Goal: Task Accomplishment & Management: Manage account settings

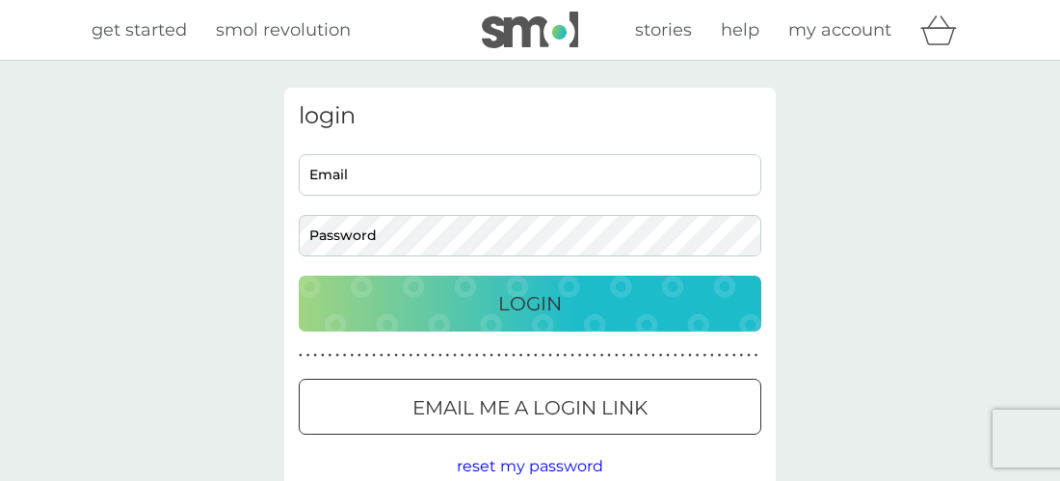
drag, startPoint x: 483, startPoint y: 160, endPoint x: 483, endPoint y: 184, distance: 24.1
click at [483, 160] on input "Email" at bounding box center [530, 174] width 463 height 41
type input "[PERSON_NAME][EMAIL_ADDRESS][PERSON_NAME][DOMAIN_NAME]"
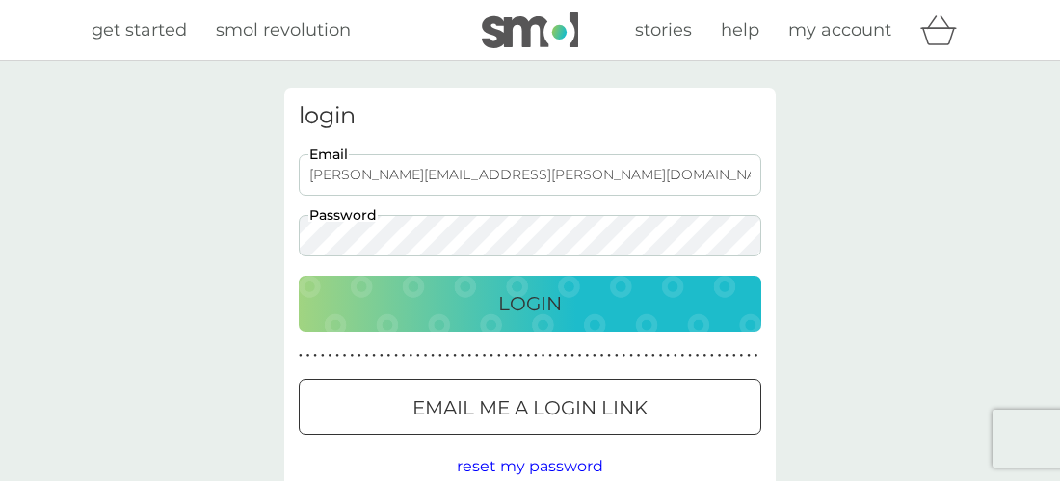
click at [299, 276] on button "Login" at bounding box center [530, 304] width 463 height 56
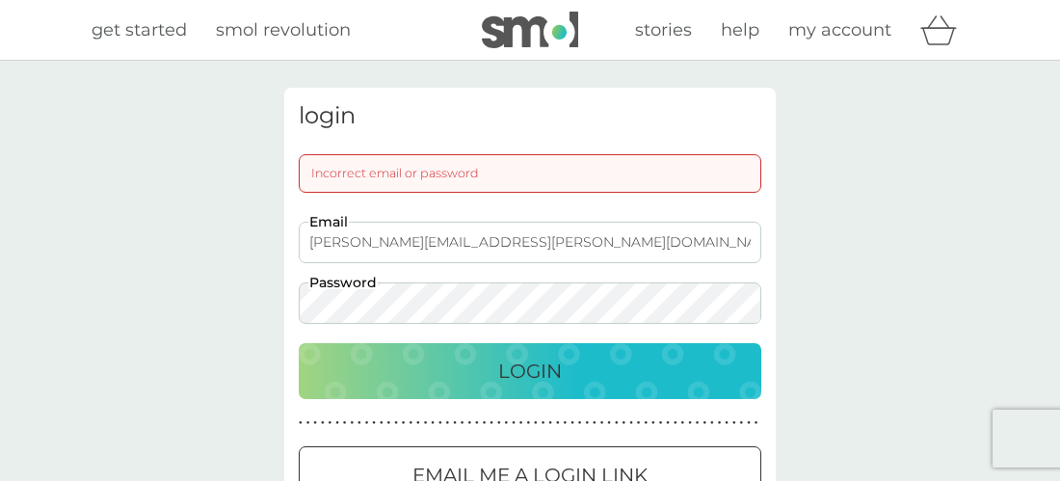
click at [299, 343] on button "Login" at bounding box center [530, 371] width 463 height 56
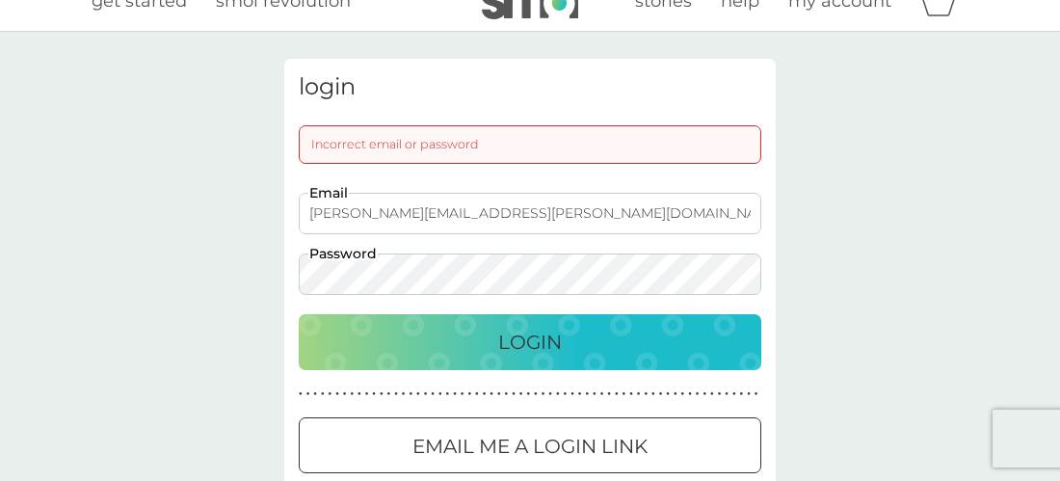
scroll to position [30, 0]
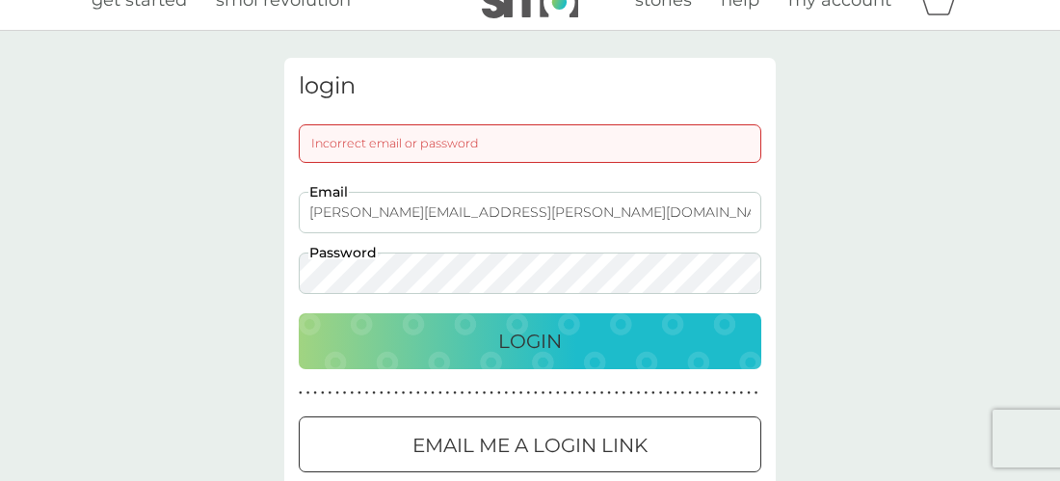
click at [425, 419] on button "Email me a login link" at bounding box center [530, 444] width 463 height 56
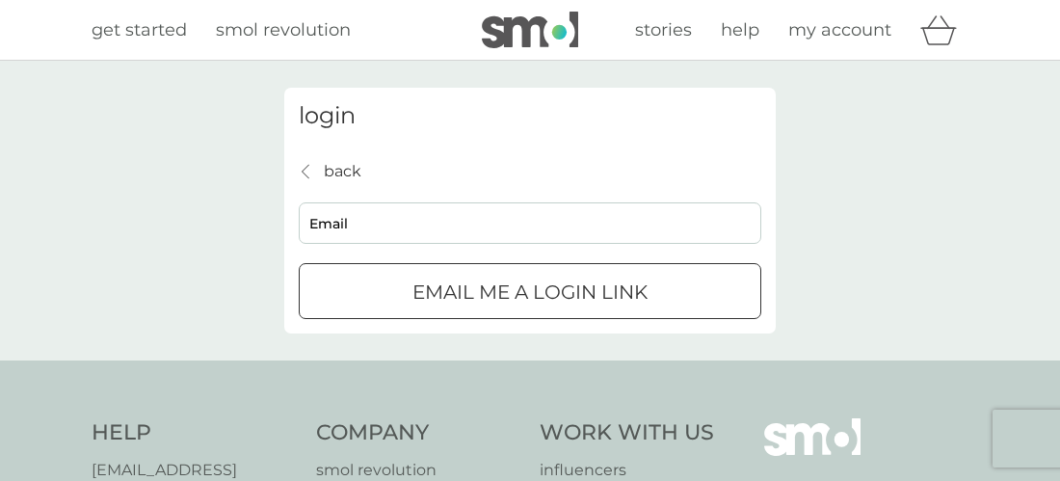
click at [422, 237] on input "Email" at bounding box center [530, 222] width 463 height 41
type input "[PERSON_NAME][EMAIL_ADDRESS][PERSON_NAME][DOMAIN_NAME]"
click at [468, 278] on p "Email me a login link" at bounding box center [529, 292] width 235 height 31
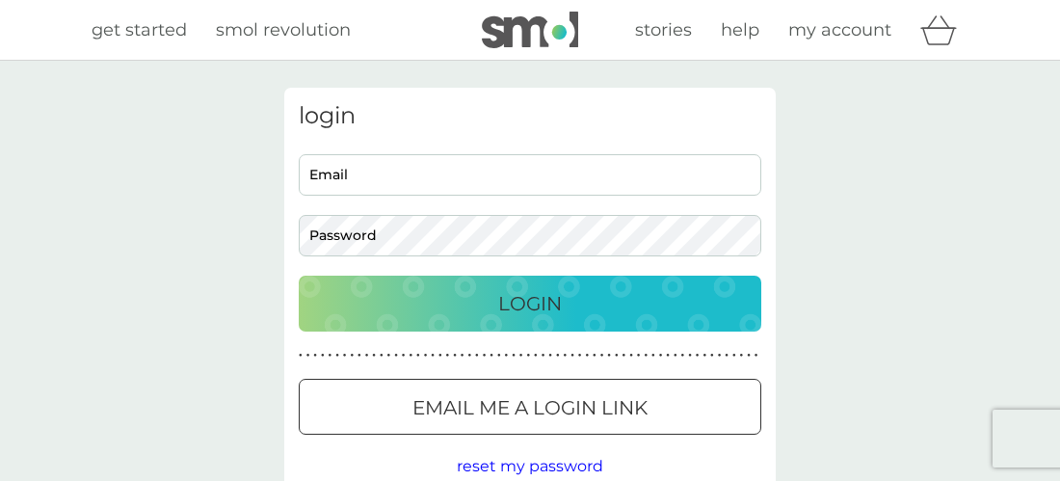
click at [435, 172] on input "Email" at bounding box center [530, 174] width 463 height 41
click at [279, 196] on div "login Email Password Login ● ● ● ● ● ● ● ● ● ● ● ● ● ● ● ● ● ● ● ● ● ● ● ● ● ● …" at bounding box center [530, 291] width 520 height 406
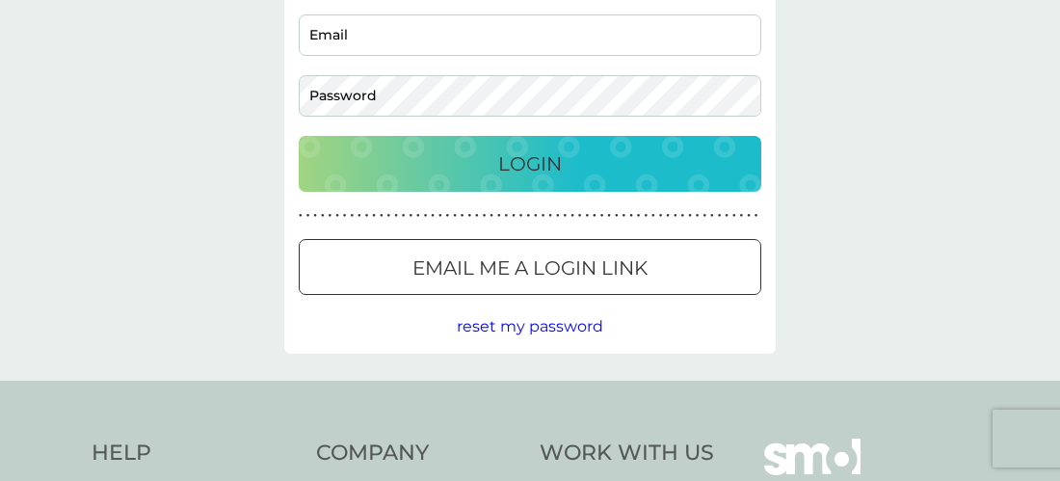
scroll to position [175, 0]
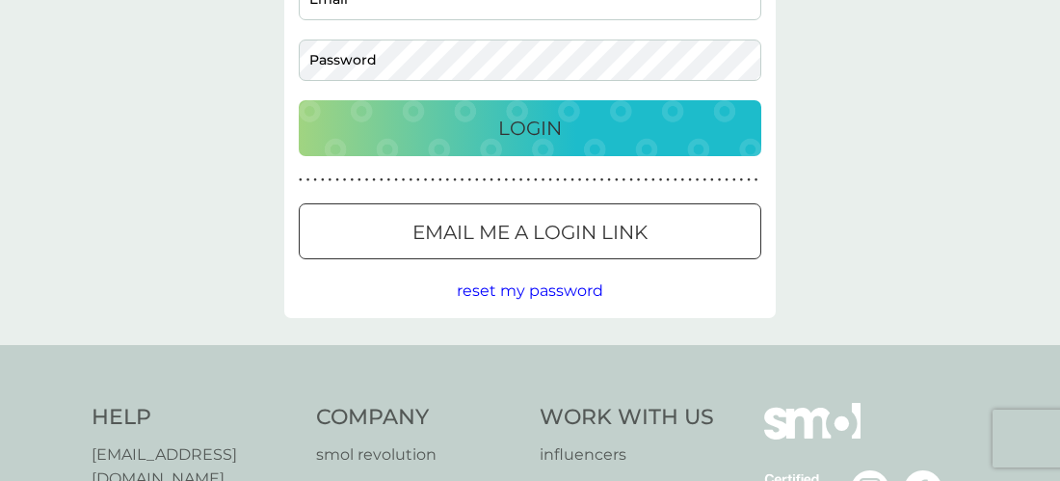
click at [577, 225] on p "Email me a login link" at bounding box center [529, 232] width 235 height 31
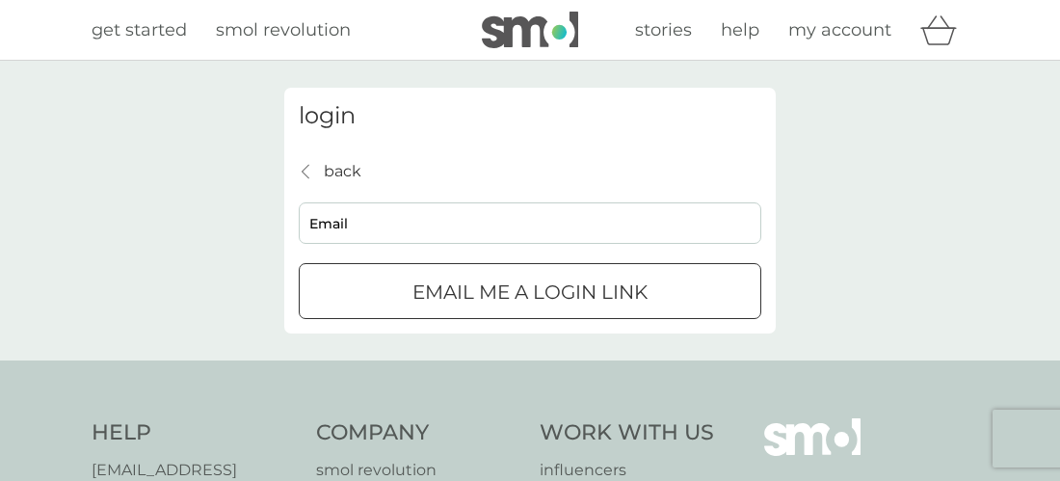
click at [510, 231] on input "Email" at bounding box center [530, 222] width 463 height 41
type input "[PERSON_NAME][EMAIL_ADDRESS][PERSON_NAME][DOMAIN_NAME]"
click at [581, 310] on button "Email me a login link" at bounding box center [530, 291] width 463 height 56
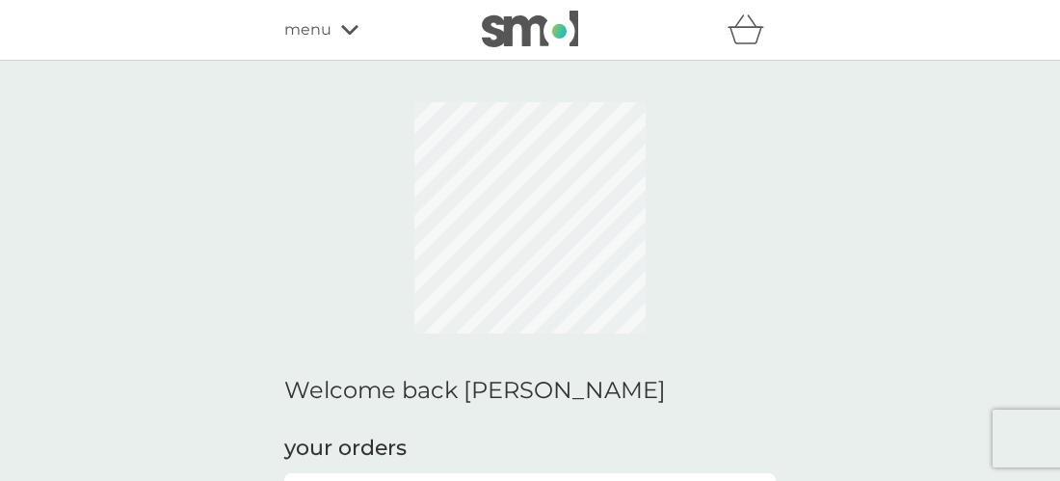
scroll to position [241, 0]
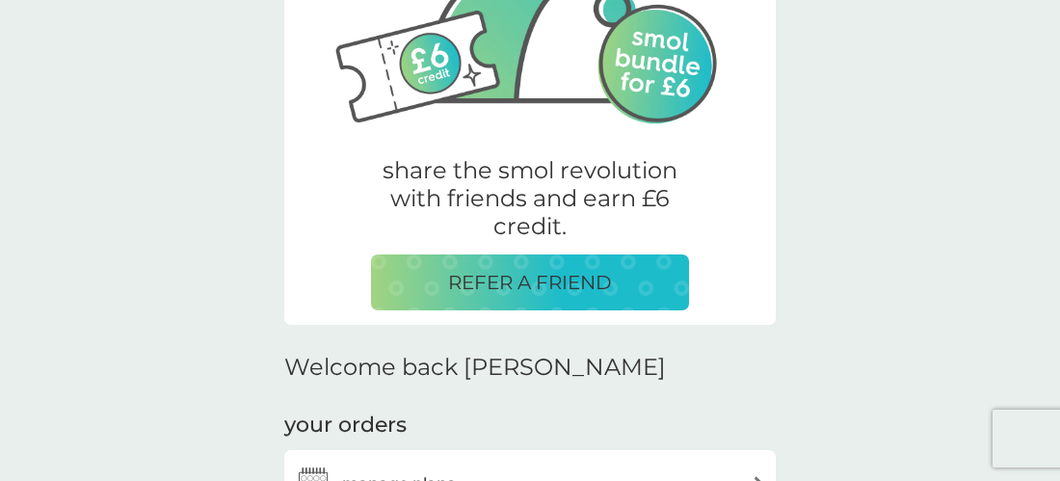
click at [415, 471] on h3 "manage plans" at bounding box center [398, 483] width 113 height 25
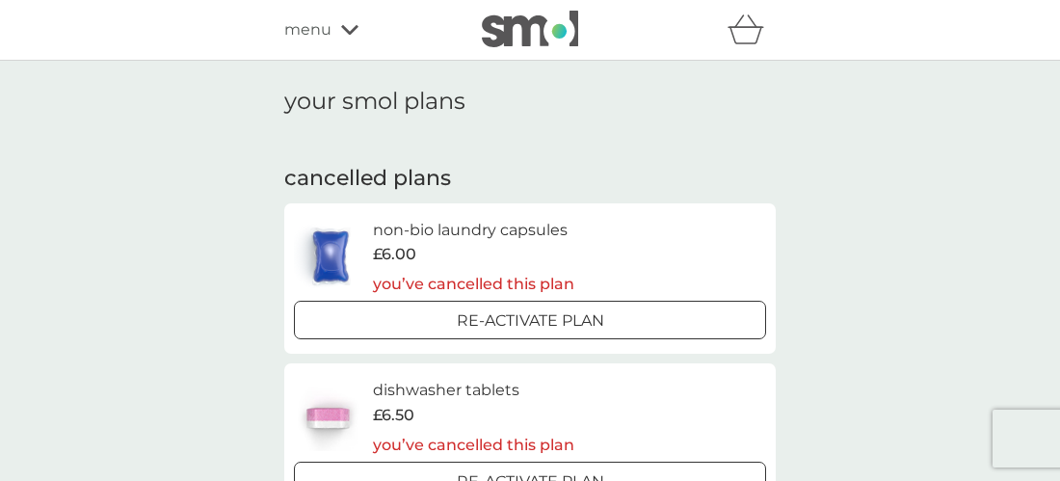
click at [296, 20] on span "menu" at bounding box center [307, 29] width 47 height 25
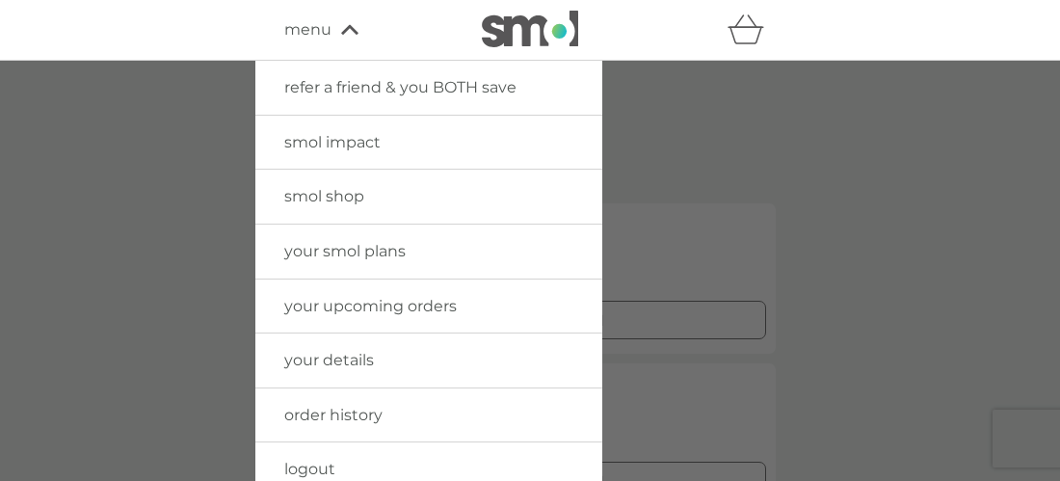
click at [280, 464] on link "logout" at bounding box center [428, 469] width 347 height 54
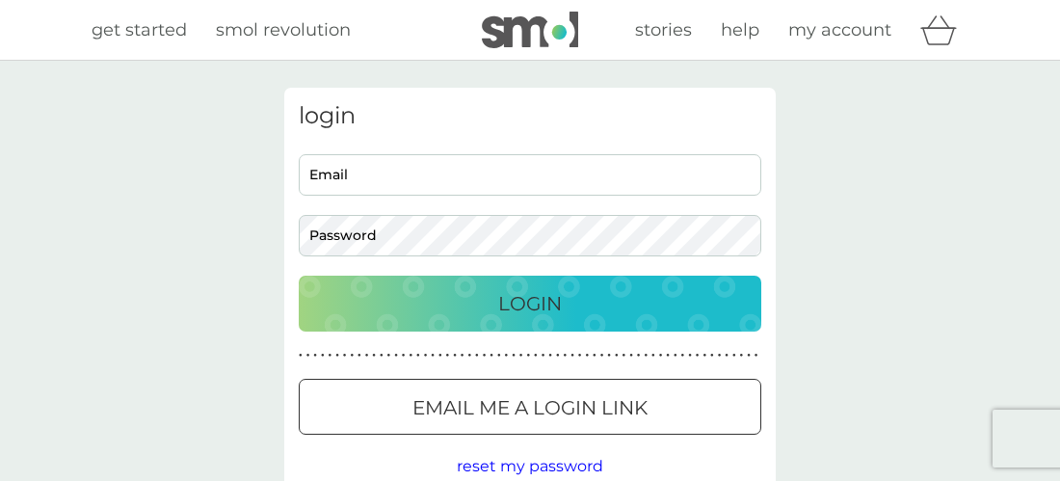
click at [478, 193] on input "Email" at bounding box center [530, 174] width 463 height 41
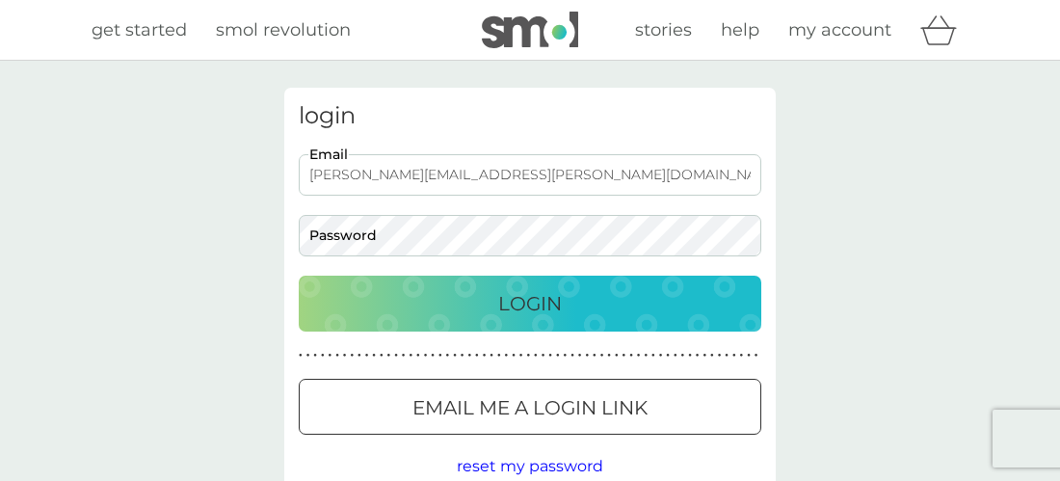
click at [334, 171] on input "sam.dargue@gmail.com" at bounding box center [530, 174] width 463 height 41
type input "samdargue@gmail.com"
click at [299, 276] on button "Login" at bounding box center [530, 304] width 463 height 56
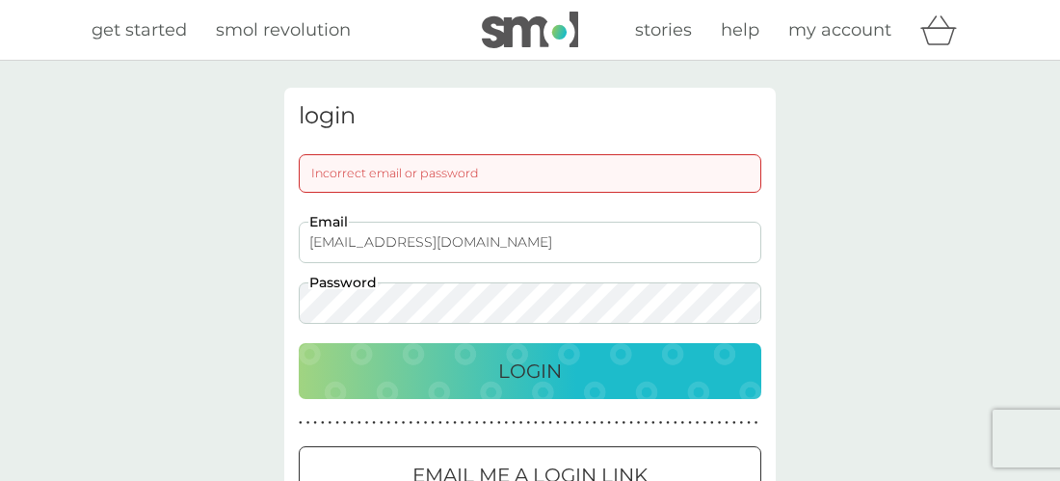
click at [299, 343] on button "Login" at bounding box center [530, 371] width 463 height 56
click at [159, 276] on div "login Incorrect email or password samdargue@gmail.com Email Password Login ● ● …" at bounding box center [530, 324] width 1060 height 527
click at [299, 343] on button "Login" at bounding box center [530, 371] width 463 height 56
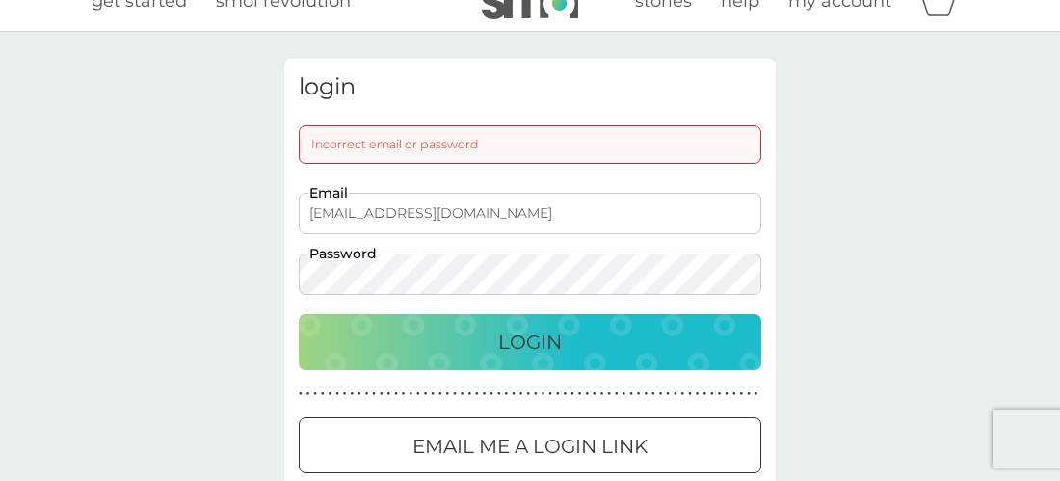
scroll to position [30, 0]
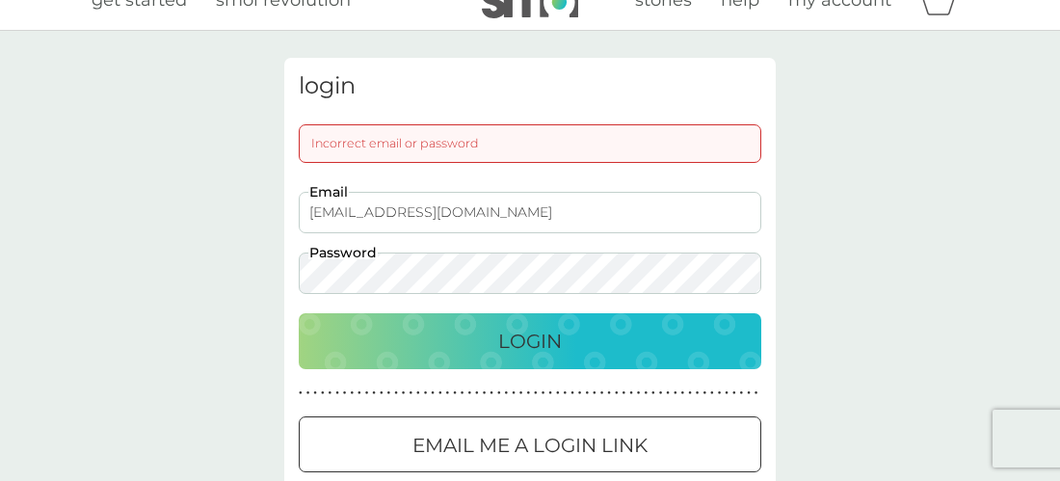
click at [571, 451] on p "Email me a login link" at bounding box center [529, 445] width 235 height 31
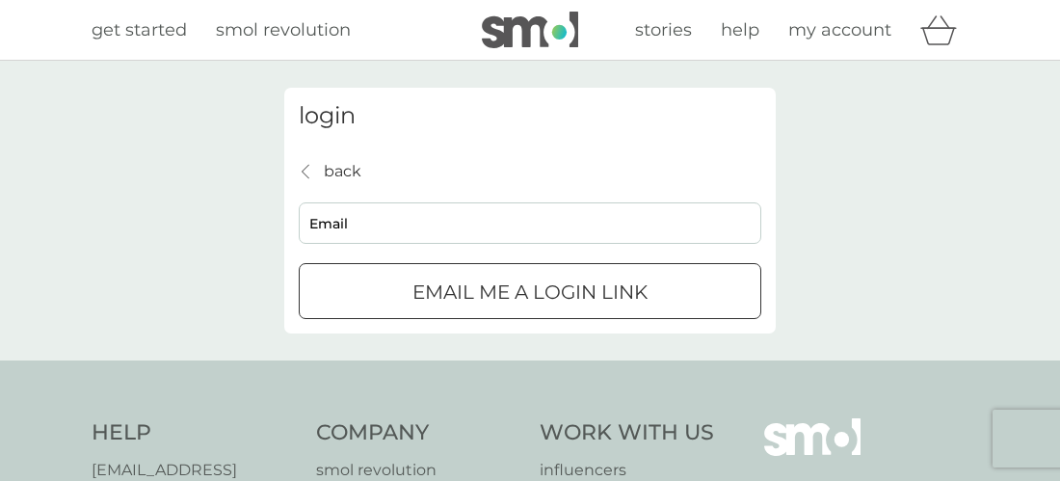
click at [485, 199] on div "back back Email Email me a login link" at bounding box center [530, 239] width 463 height 161
click at [490, 205] on input "Email" at bounding box center [530, 222] width 463 height 41
click at [343, 223] on input "sam.dargue@gmail.com" at bounding box center [530, 222] width 463 height 41
type input "samdargue@gmail.com"
click at [630, 279] on p "Email me a login link" at bounding box center [529, 292] width 235 height 31
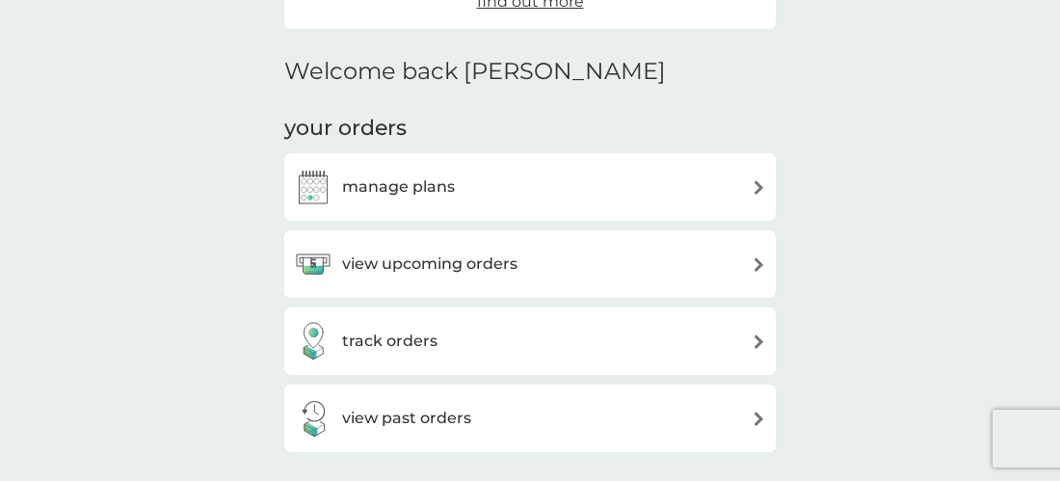
scroll to position [425, 0]
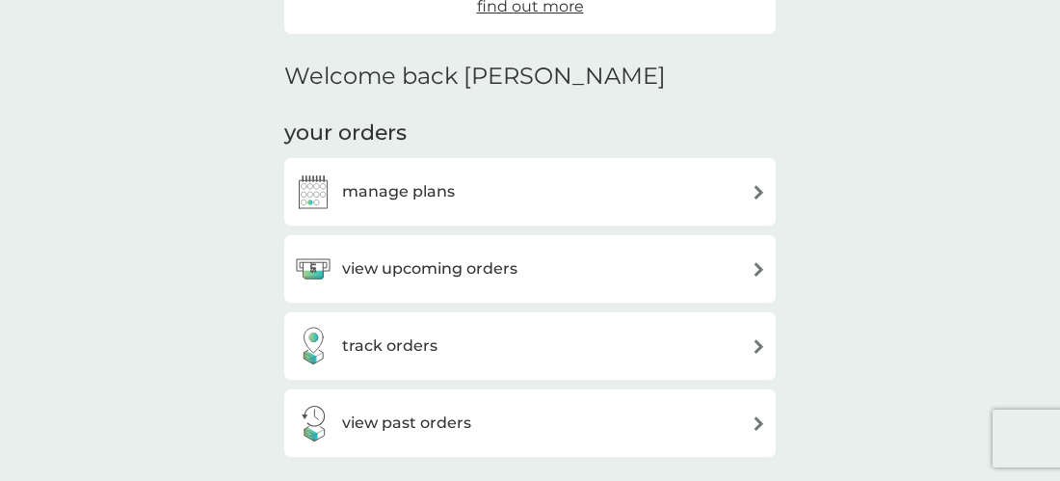
click at [429, 200] on h3 "manage plans" at bounding box center [398, 191] width 113 height 25
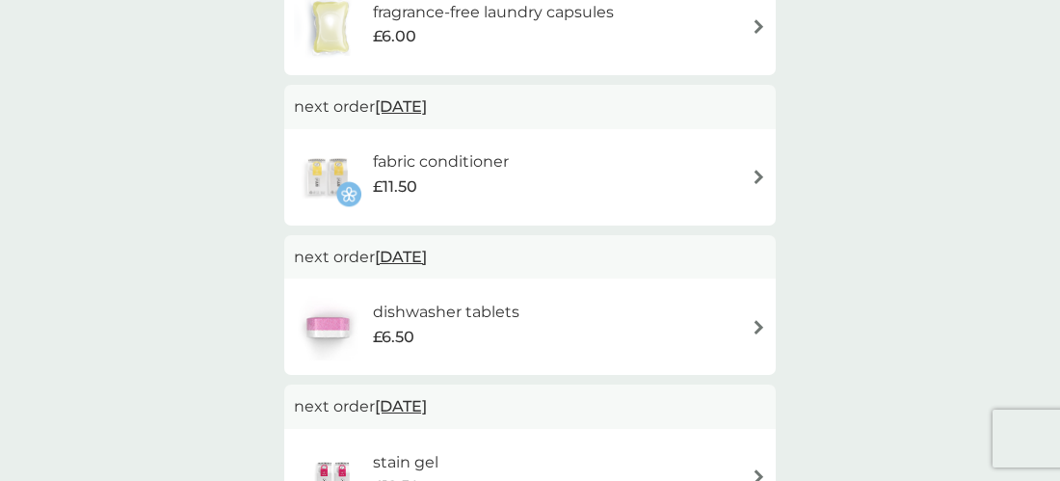
scroll to position [321, 0]
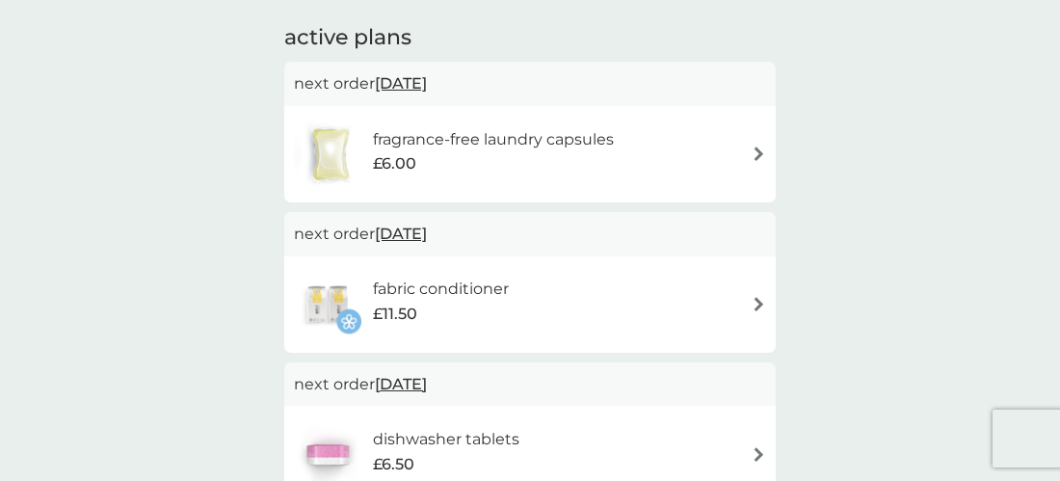
click at [700, 162] on div "fragrance-free laundry capsules £6.00" at bounding box center [530, 153] width 472 height 67
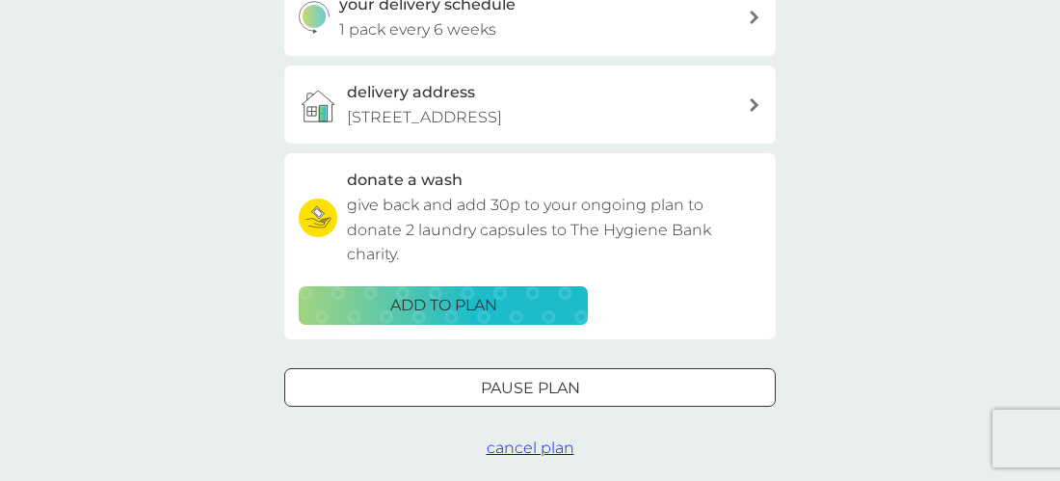
scroll to position [515, 0]
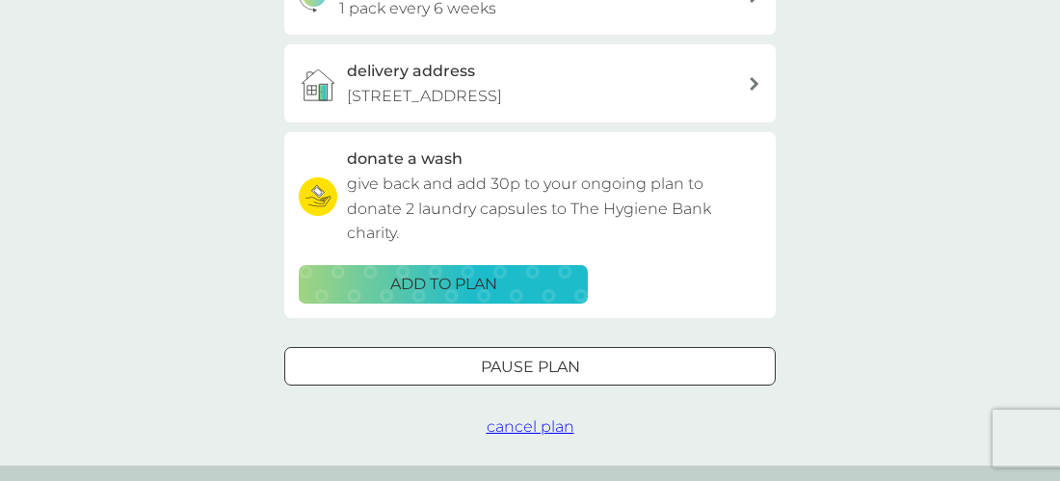
click at [572, 380] on p "Pause plan" at bounding box center [530, 367] width 99 height 25
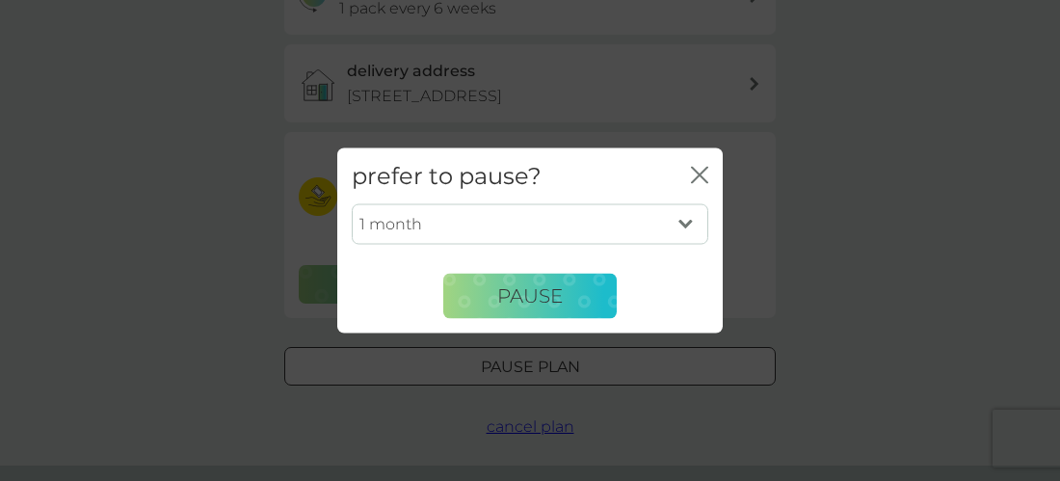
click at [613, 213] on select "1 month 2 months 3 months 4 months 5 months 6 months" at bounding box center [530, 224] width 357 height 40
select select "2"
click at [352, 204] on select "1 month 2 months 3 months 4 months 5 months 6 months" at bounding box center [530, 224] width 357 height 40
click at [506, 297] on span "Pause" at bounding box center [530, 295] width 66 height 23
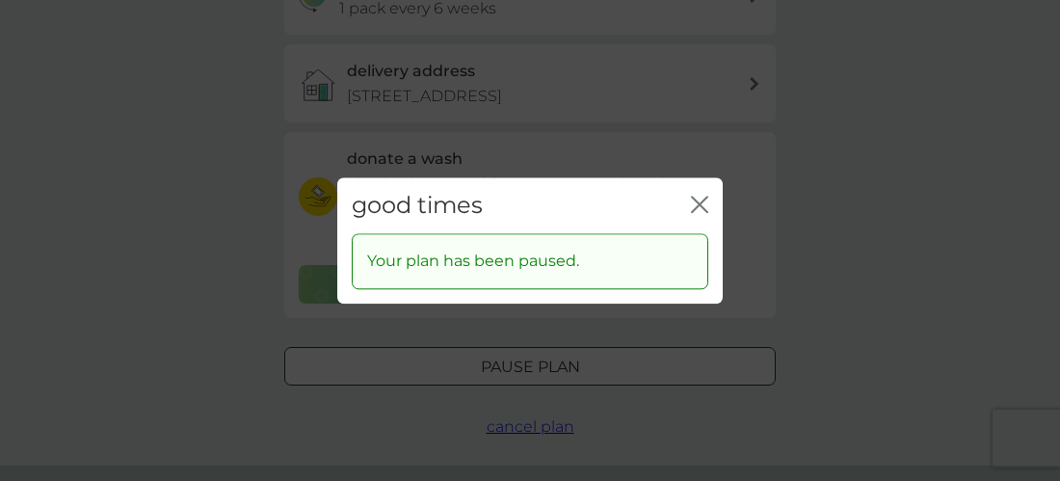
click at [714, 204] on div "good times close" at bounding box center [529, 205] width 385 height 57
click at [706, 205] on icon "close" at bounding box center [699, 204] width 17 height 17
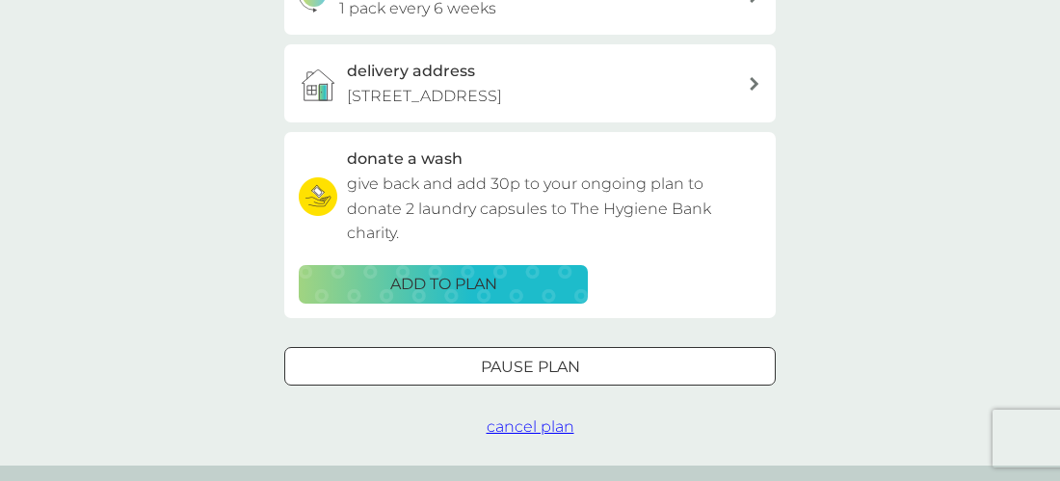
click at [523, 365] on div "your smol plans fragrance-free laundry capsules £6.00 24x capsules plan setting…" at bounding box center [529, 5] width 491 height 865
click at [533, 378] on p "Pause plan" at bounding box center [530, 367] width 99 height 25
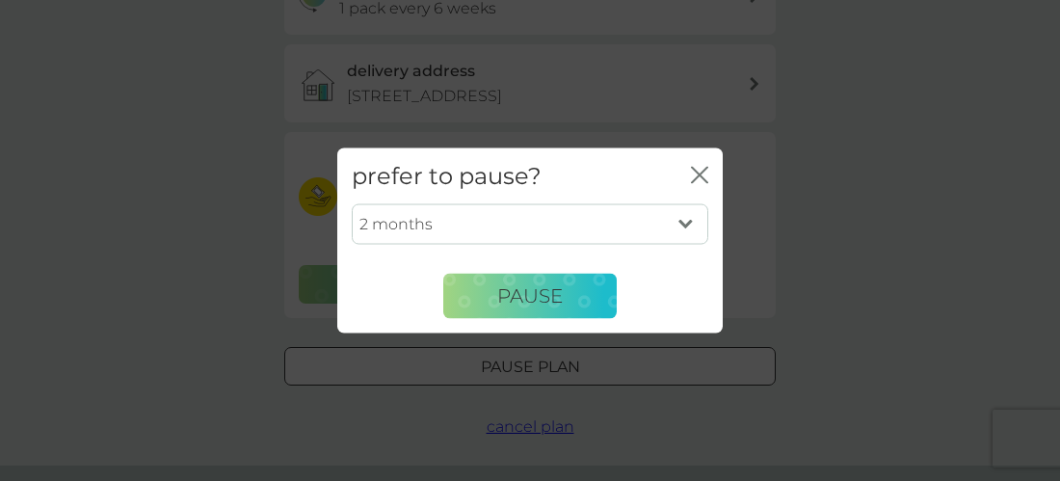
click at [561, 241] on select "1 month 2 months 3 months 4 months 5 months 6 months" at bounding box center [530, 224] width 357 height 40
click at [352, 204] on select "1 month 2 months 3 months 4 months 5 months 6 months" at bounding box center [530, 224] width 357 height 40
click at [556, 236] on select "1 month 2 months 3 months 4 months 5 months 6 months" at bounding box center [530, 224] width 357 height 40
select select "6"
click at [352, 204] on select "1 month 2 months 3 months 4 months 5 months 6 months" at bounding box center [530, 224] width 357 height 40
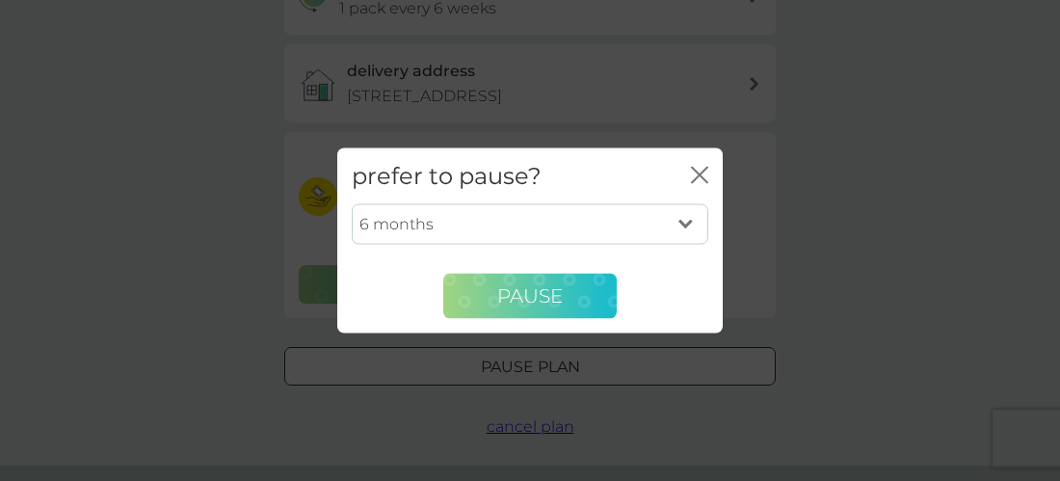
click at [535, 305] on span "Pause" at bounding box center [530, 295] width 66 height 23
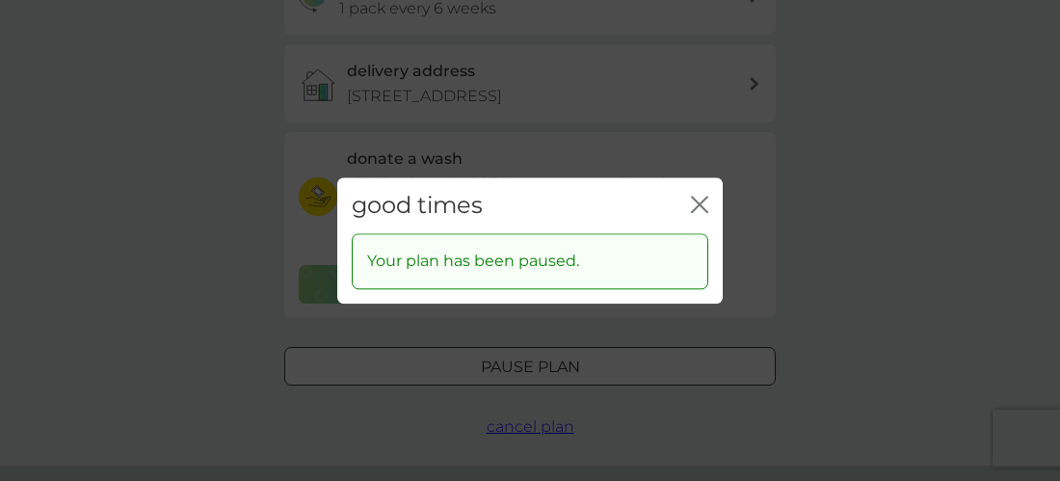
click at [331, 182] on div "good times close Your plan has been paused." at bounding box center [530, 240] width 1060 height 481
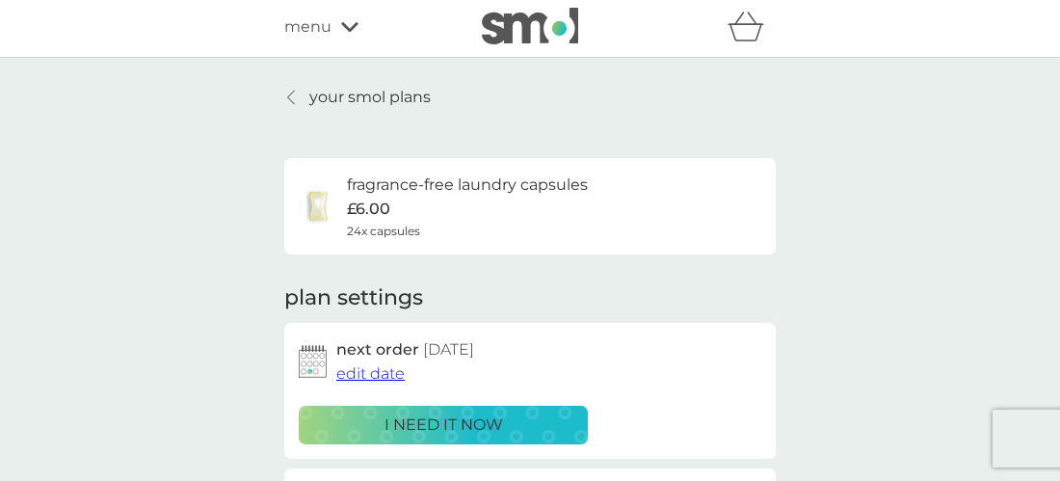
scroll to position [0, 0]
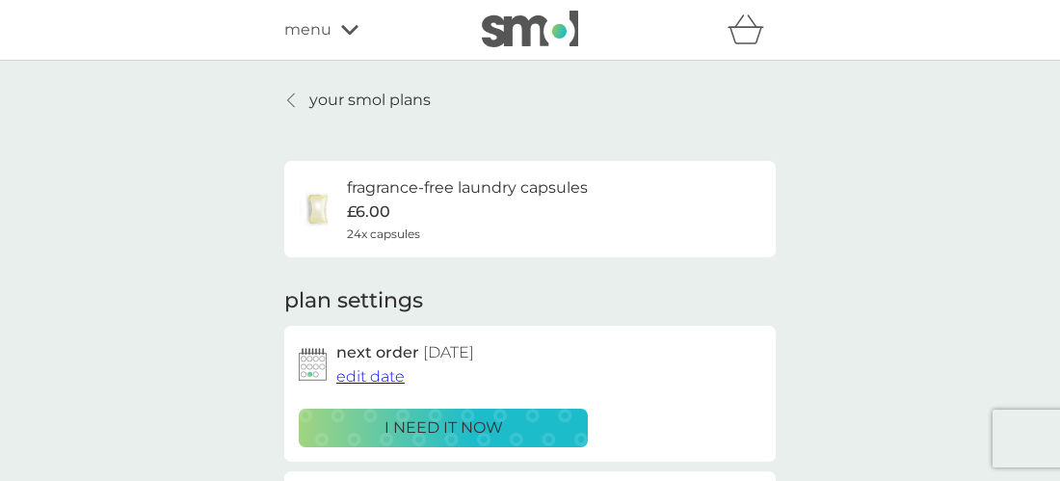
click at [329, 107] on p "your smol plans" at bounding box center [369, 100] width 121 height 25
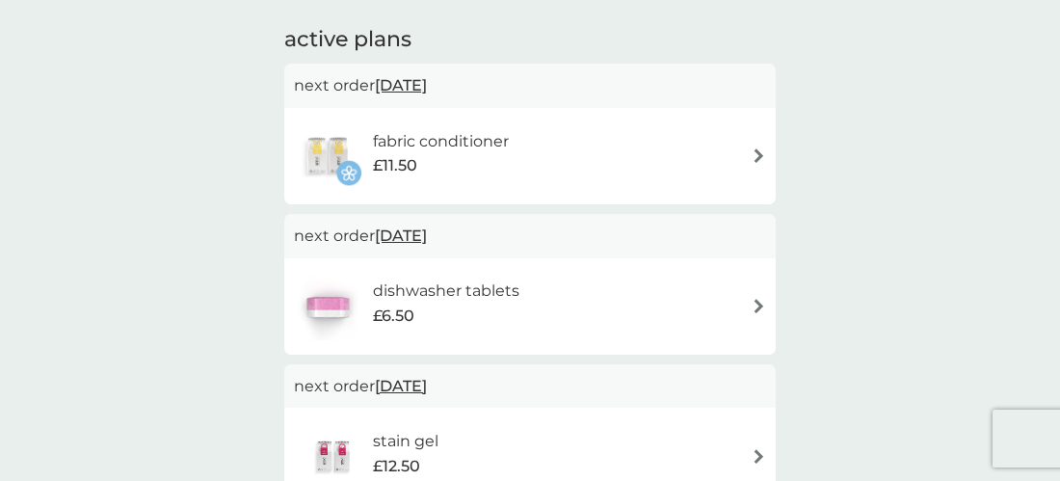
scroll to position [336, 0]
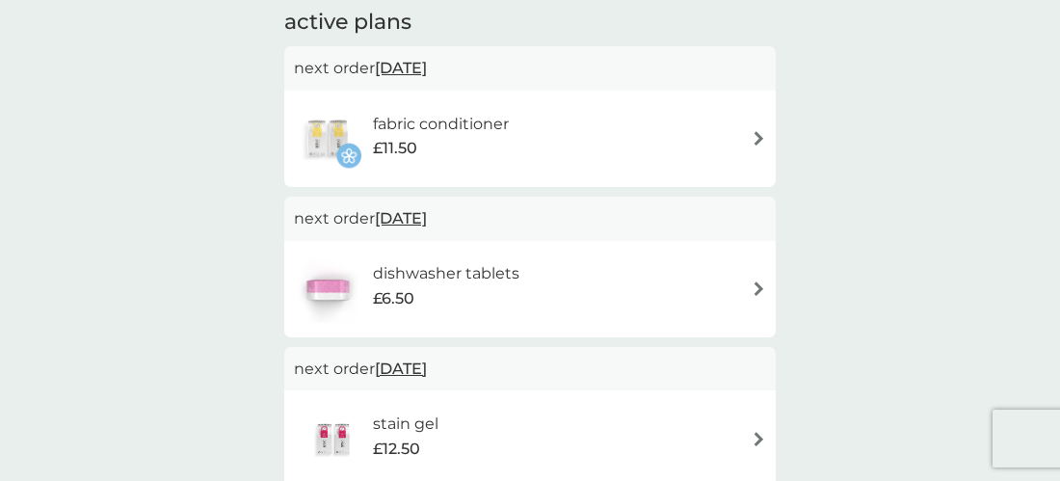
click at [640, 134] on div "fabric conditioner £11.50" at bounding box center [530, 138] width 472 height 67
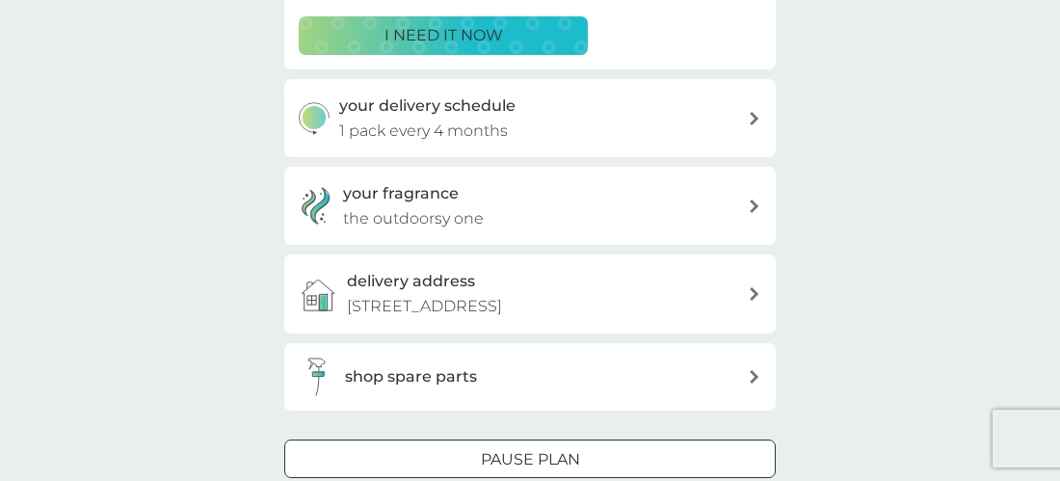
scroll to position [571, 0]
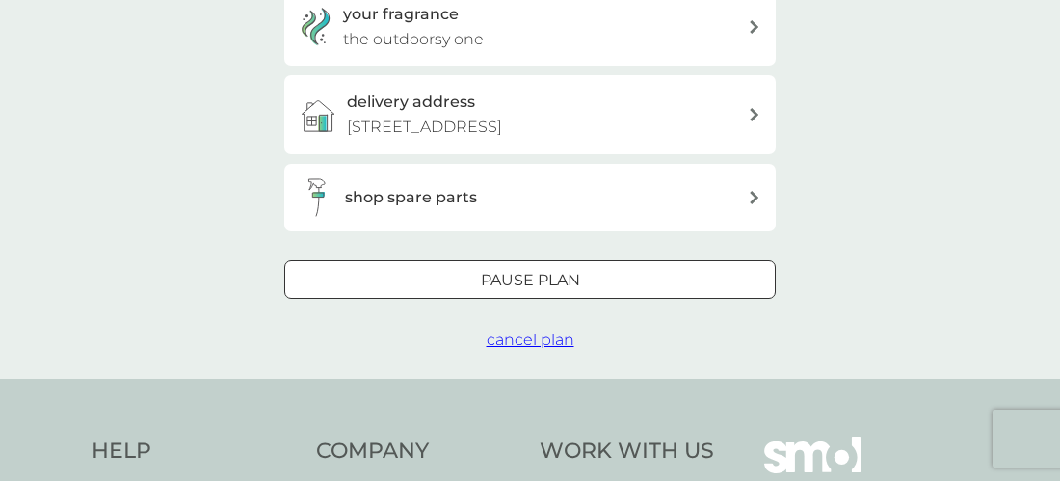
click at [527, 290] on div at bounding box center [529, 280] width 69 height 20
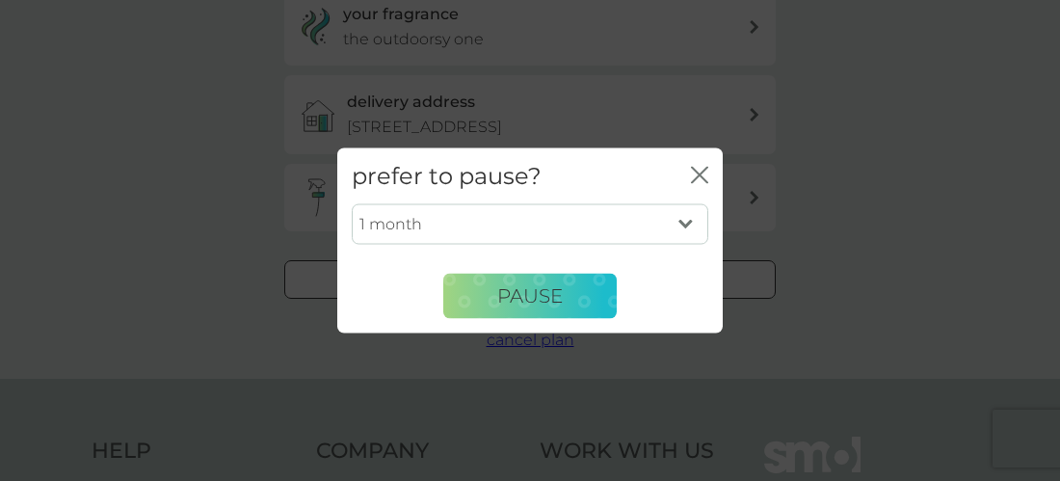
click at [504, 228] on select "1 month 2 months 3 months 4 months 5 months 6 months" at bounding box center [530, 224] width 357 height 40
select select "6"
click at [352, 204] on select "1 month 2 months 3 months 4 months 5 months 6 months" at bounding box center [530, 224] width 357 height 40
click at [539, 323] on div "1 month 2 months 3 months 4 months 5 months 6 months Pause" at bounding box center [529, 268] width 385 height 129
click at [535, 292] on span "Pause" at bounding box center [530, 295] width 66 height 23
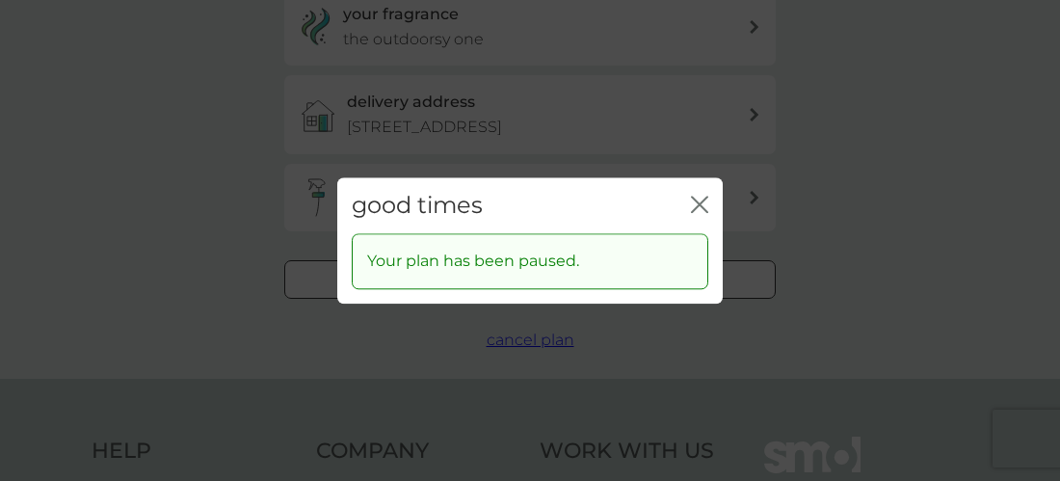
click at [259, 118] on div "good times close Your plan has been paused." at bounding box center [530, 240] width 1060 height 481
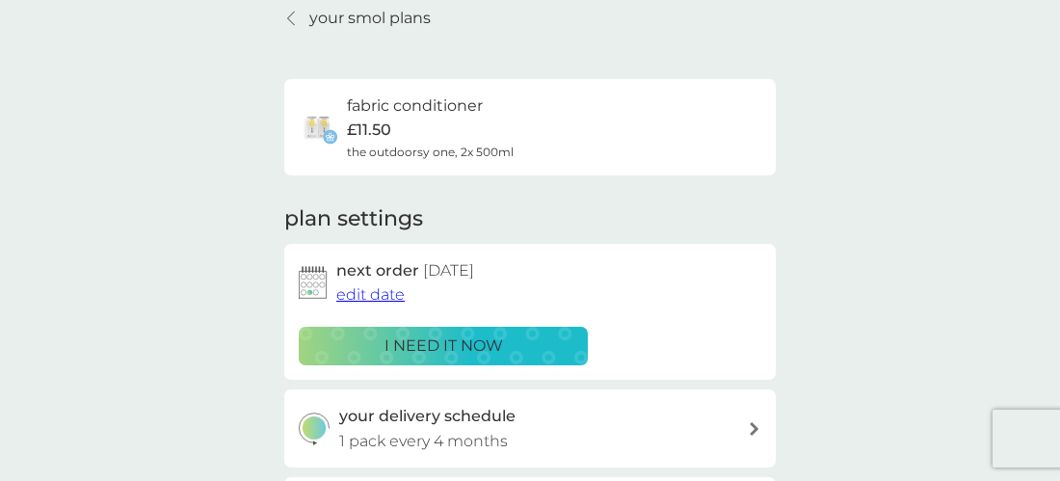
scroll to position [0, 0]
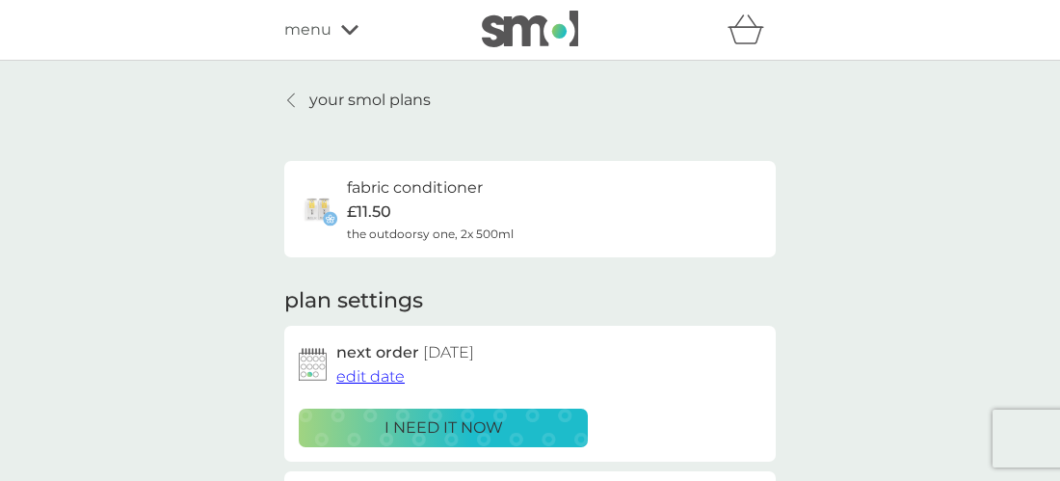
click at [350, 93] on p "your smol plans" at bounding box center [369, 100] width 121 height 25
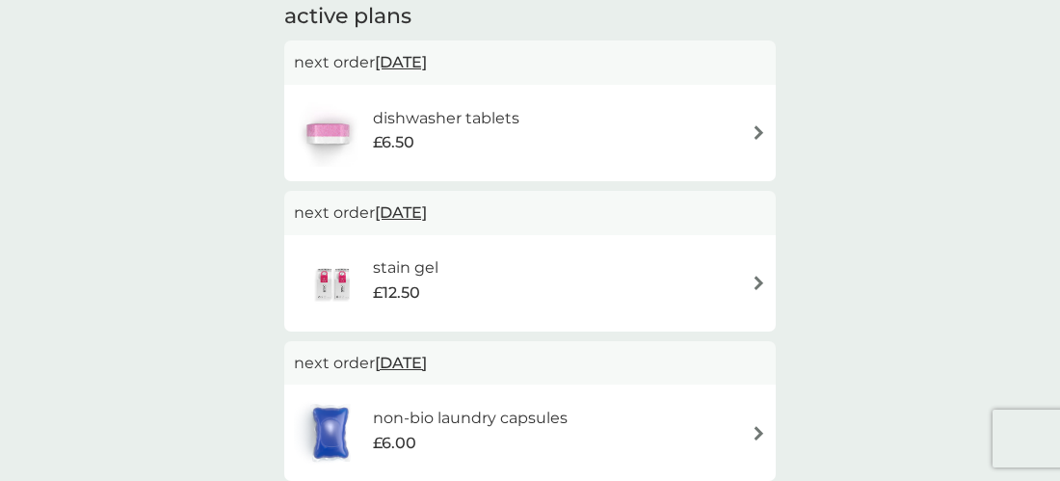
scroll to position [345, 0]
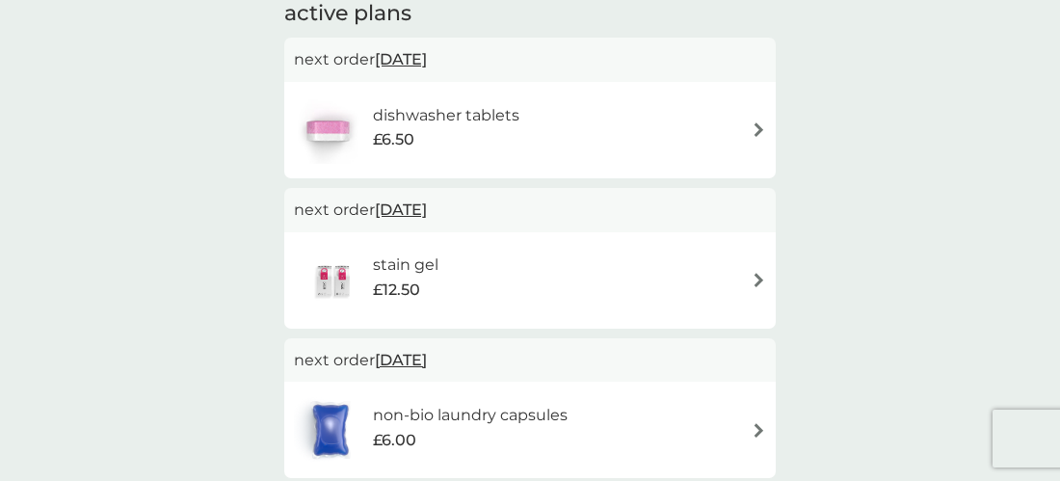
click at [544, 123] on div "dishwasher tablets £6.50" at bounding box center [530, 129] width 472 height 67
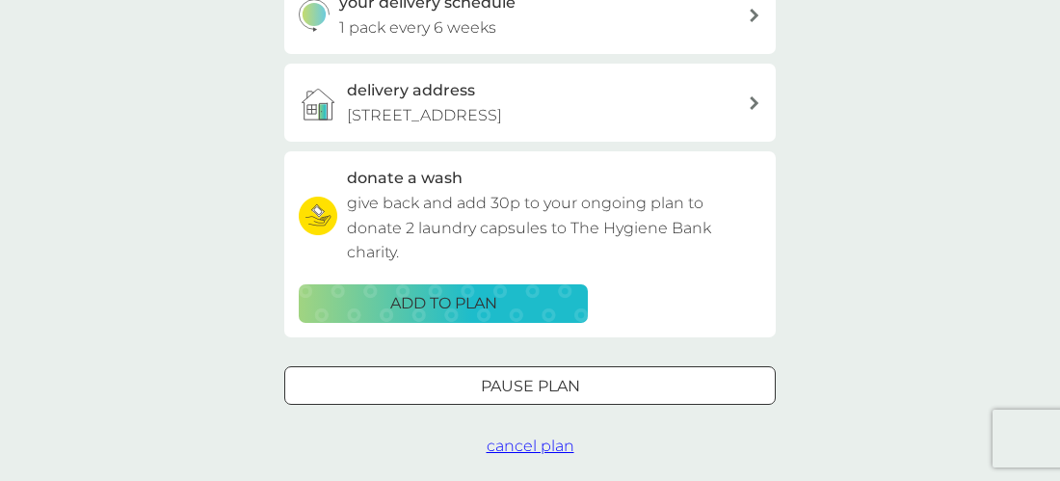
scroll to position [496, 0]
click at [524, 395] on div at bounding box center [529, 385] width 69 height 20
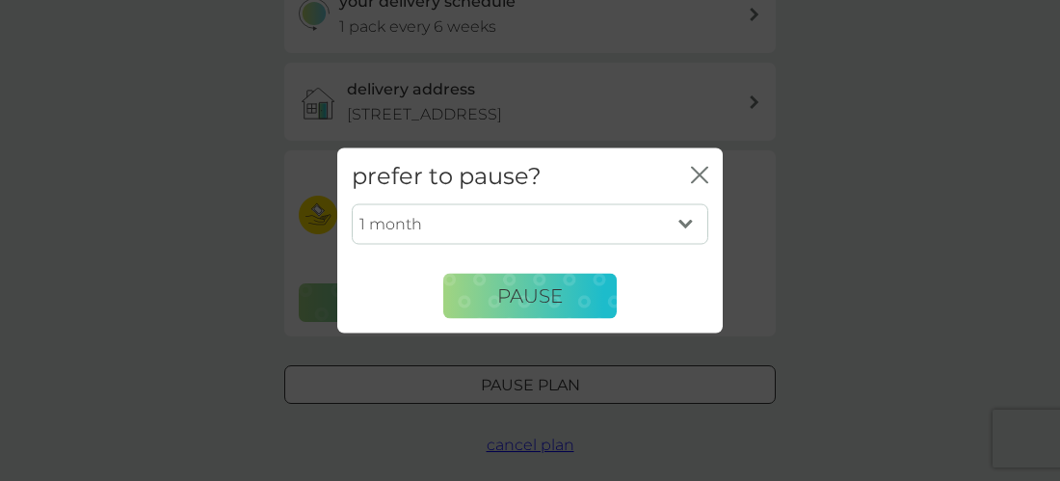
click at [521, 225] on select "1 month 2 months 3 months 4 months 5 months 6 months" at bounding box center [530, 224] width 357 height 40
select select "6"
click at [352, 204] on select "1 month 2 months 3 months 4 months 5 months 6 months" at bounding box center [530, 224] width 357 height 40
click at [524, 327] on div "1 month 2 months 3 months 4 months 5 months 6 months Pause" at bounding box center [529, 268] width 385 height 129
click at [526, 302] on span "Pause" at bounding box center [530, 295] width 66 height 23
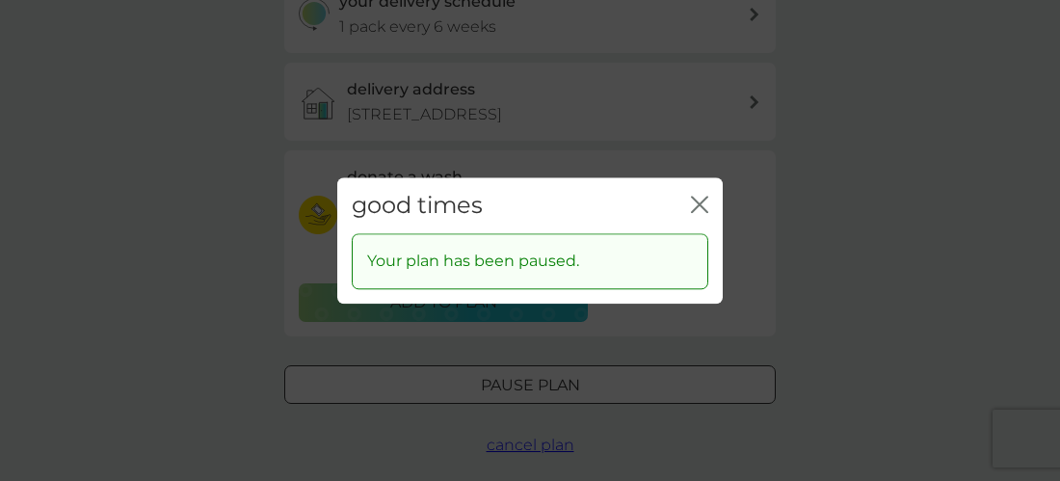
drag, startPoint x: 710, startPoint y: 213, endPoint x: 696, endPoint y: 206, distance: 16.0
click at [710, 213] on div "good times close" at bounding box center [529, 205] width 385 height 57
click at [694, 206] on icon "close" at bounding box center [699, 204] width 17 height 17
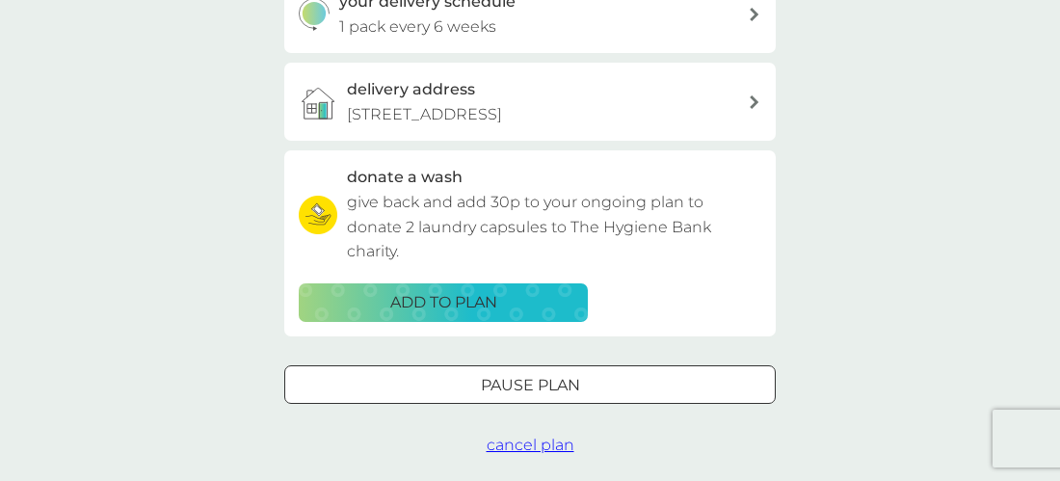
click at [591, 398] on div "Pause plan" at bounding box center [530, 385] width 490 height 25
select select "6"
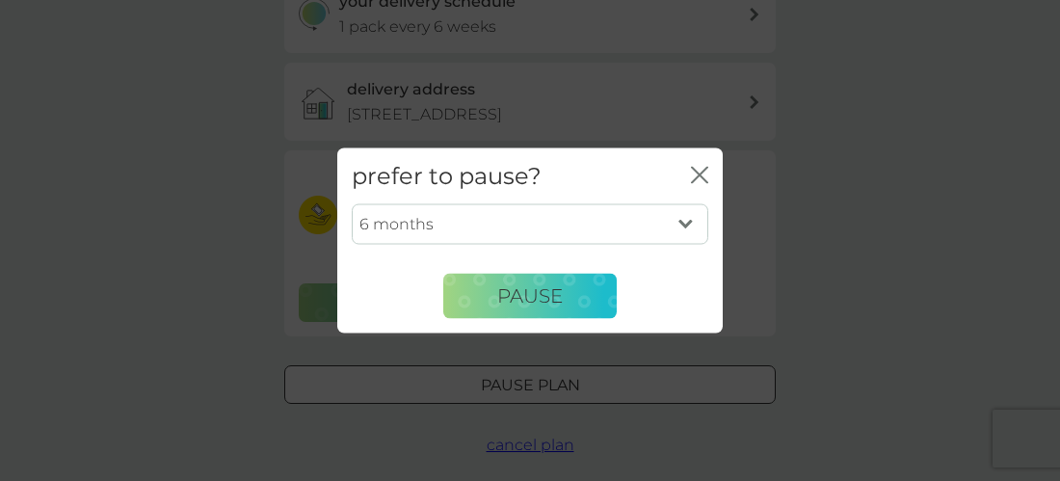
click at [778, 279] on div "prefer to pause? close 1 month 2 months 3 months 4 months 5 months 6 months Pau…" at bounding box center [530, 240] width 1060 height 481
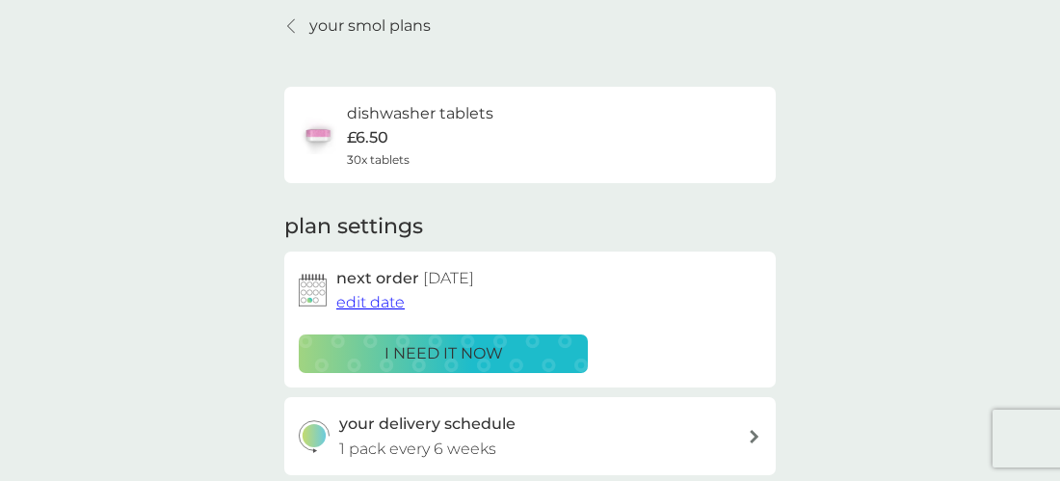
scroll to position [0, 0]
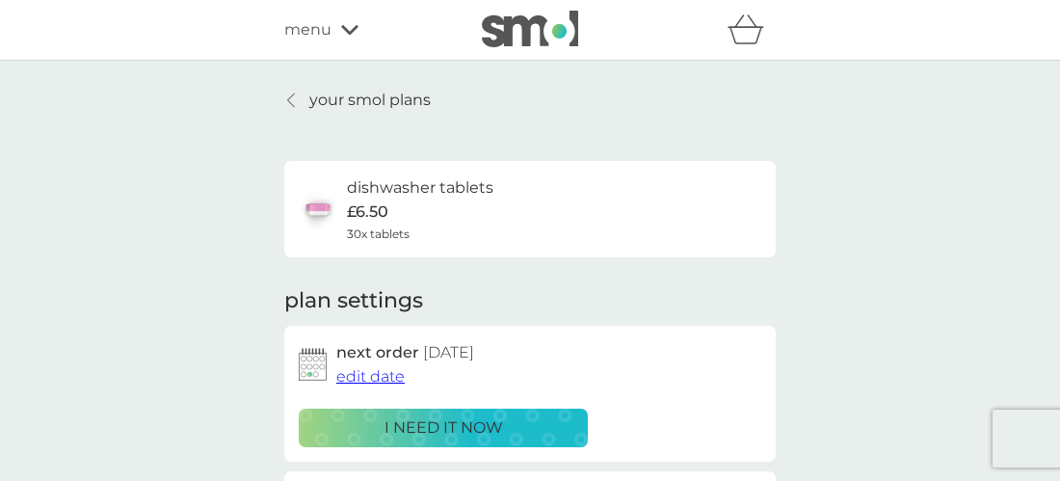
click at [368, 93] on p "your smol plans" at bounding box center [369, 100] width 121 height 25
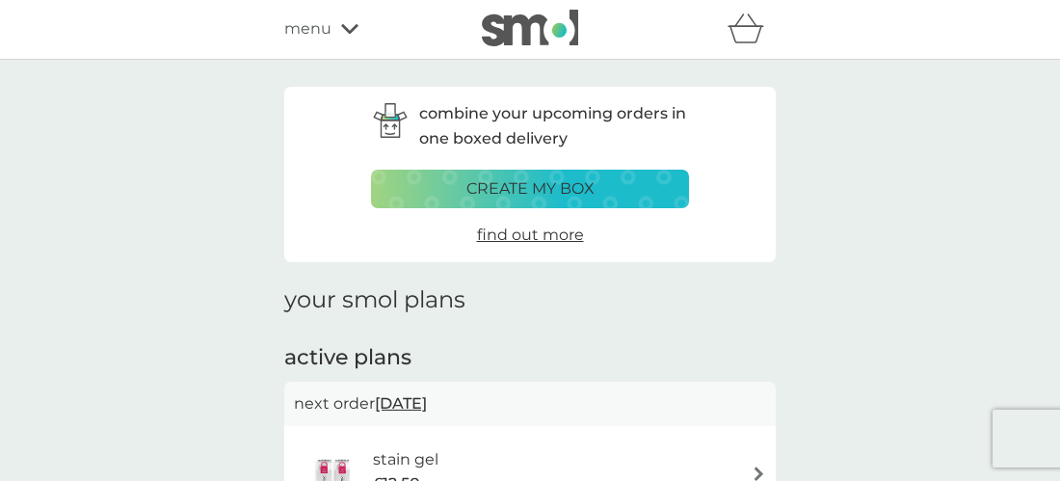
scroll to position [275, 0]
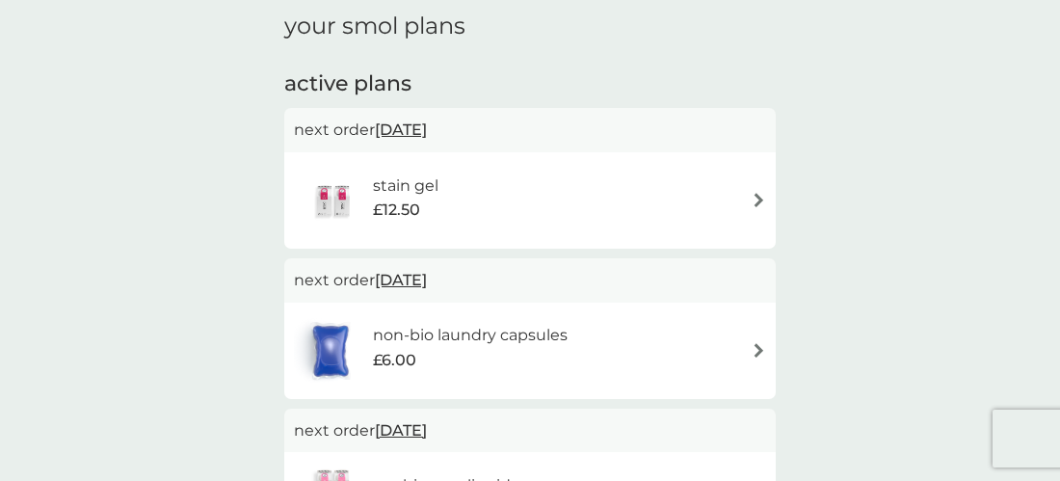
click at [579, 199] on div "stain gel £12.50" at bounding box center [530, 200] width 472 height 67
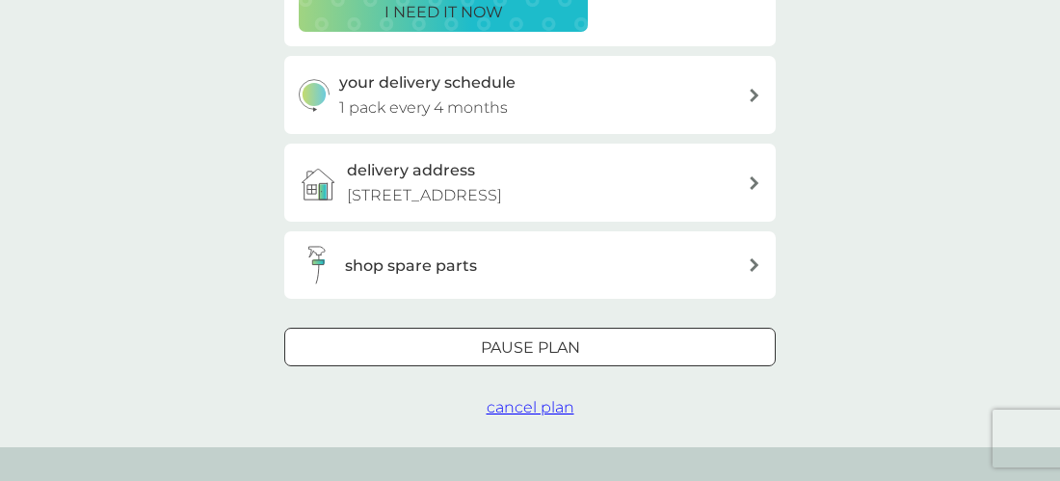
scroll to position [481, 0]
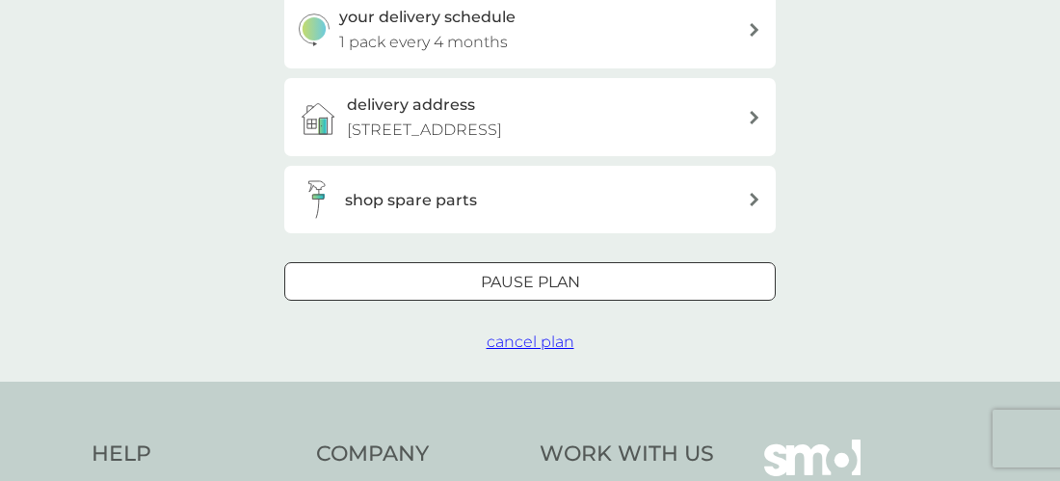
click at [648, 295] on div "Pause plan" at bounding box center [530, 282] width 490 height 25
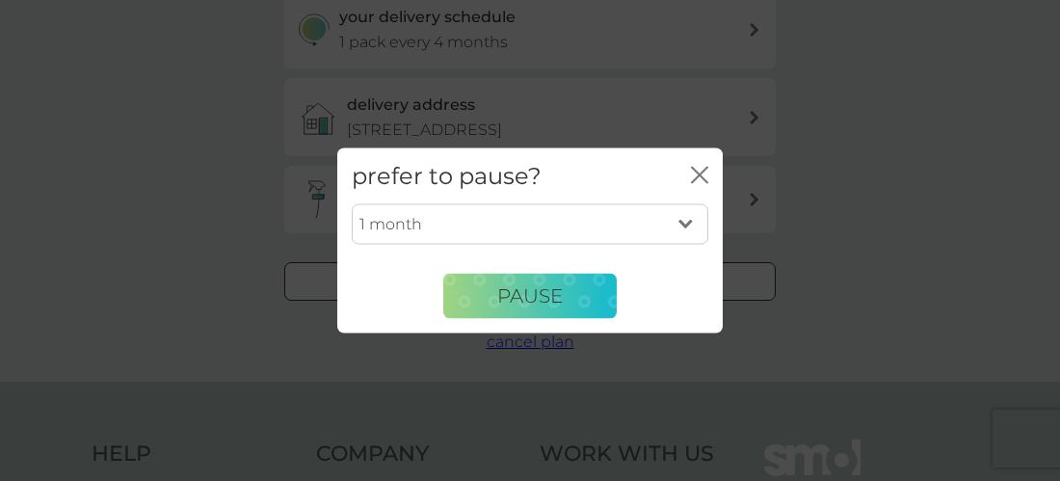
click at [506, 235] on select "1 month 2 months 3 months 4 months 5 months 6 months" at bounding box center [530, 224] width 357 height 40
select select "6"
click at [352, 204] on select "1 month 2 months 3 months 4 months 5 months 6 months" at bounding box center [530, 224] width 357 height 40
click at [532, 305] on span "Pause" at bounding box center [530, 295] width 66 height 23
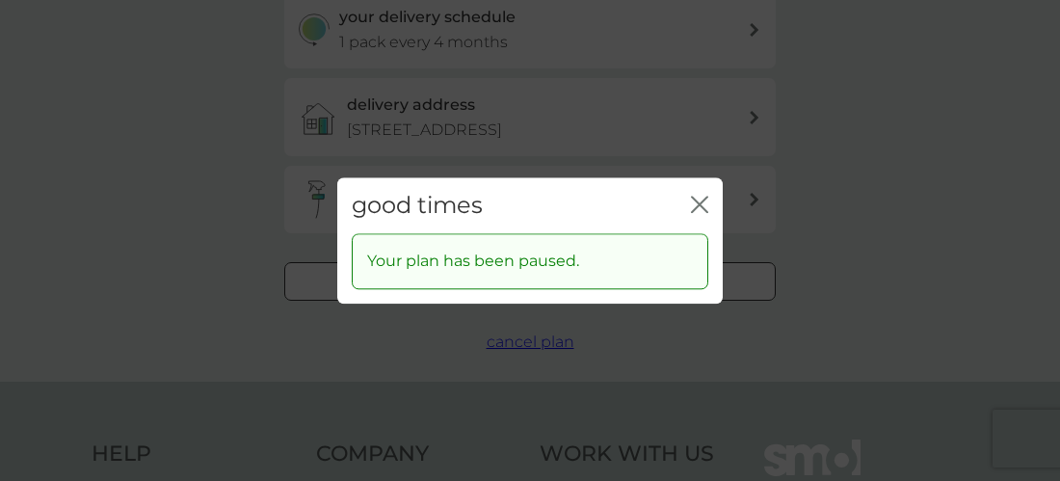
click at [706, 208] on icon "close" at bounding box center [699, 204] width 17 height 17
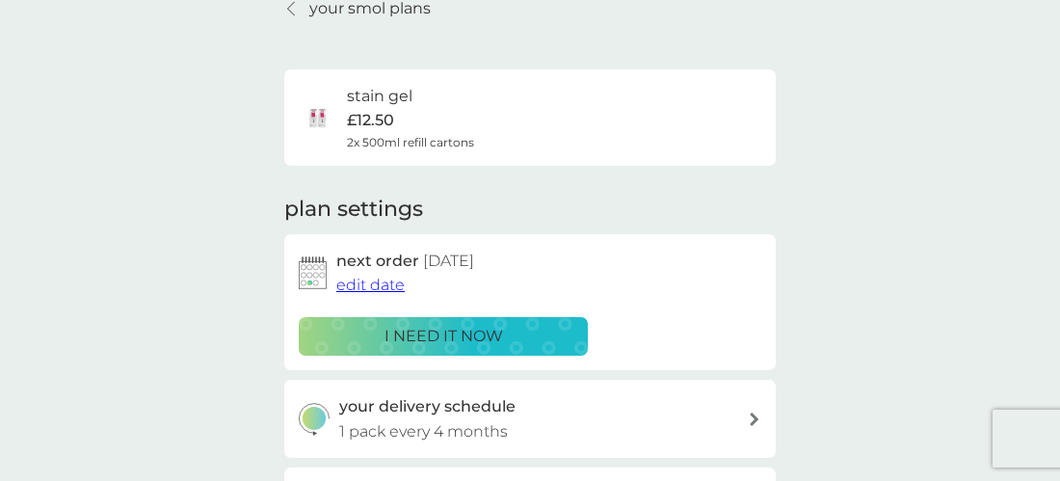
scroll to position [0, 0]
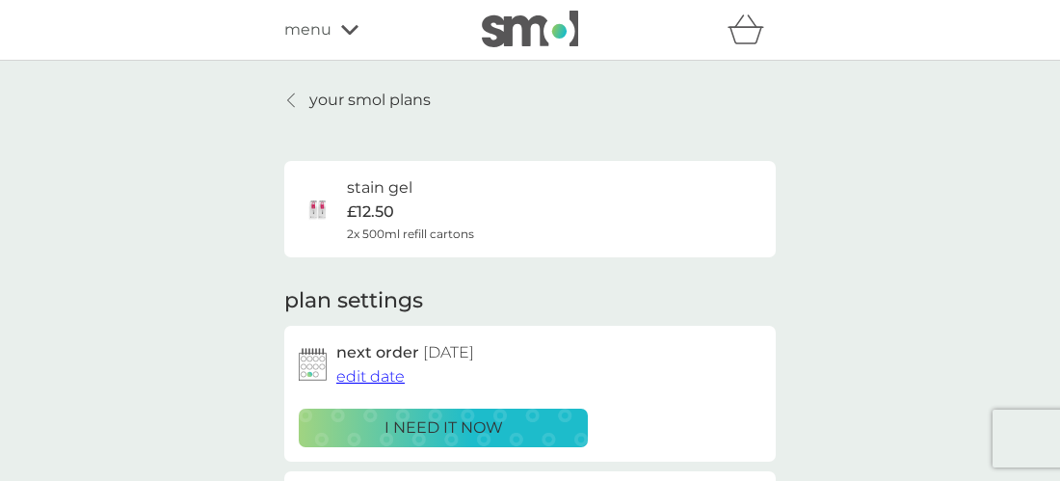
click at [358, 111] on p "your smol plans" at bounding box center [369, 100] width 121 height 25
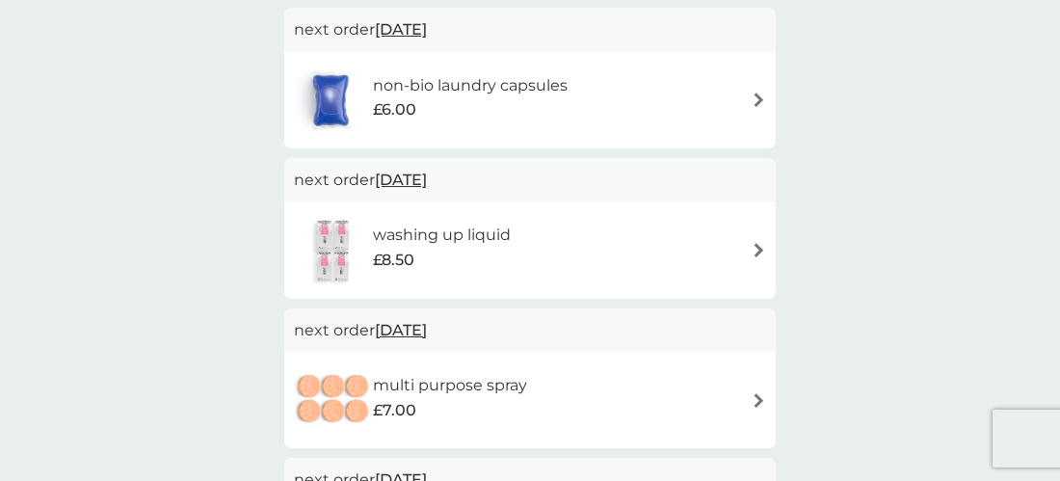
scroll to position [385, 0]
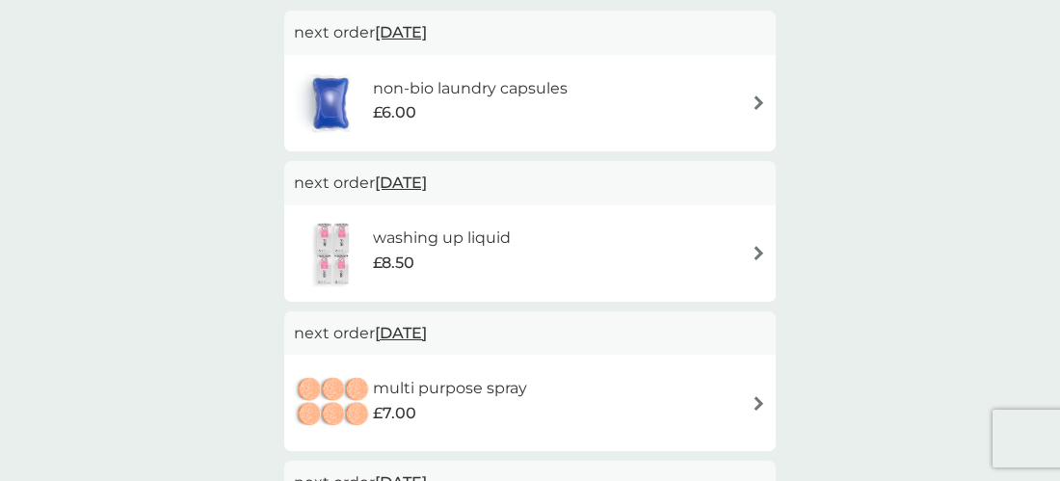
scroll to position [355, 0]
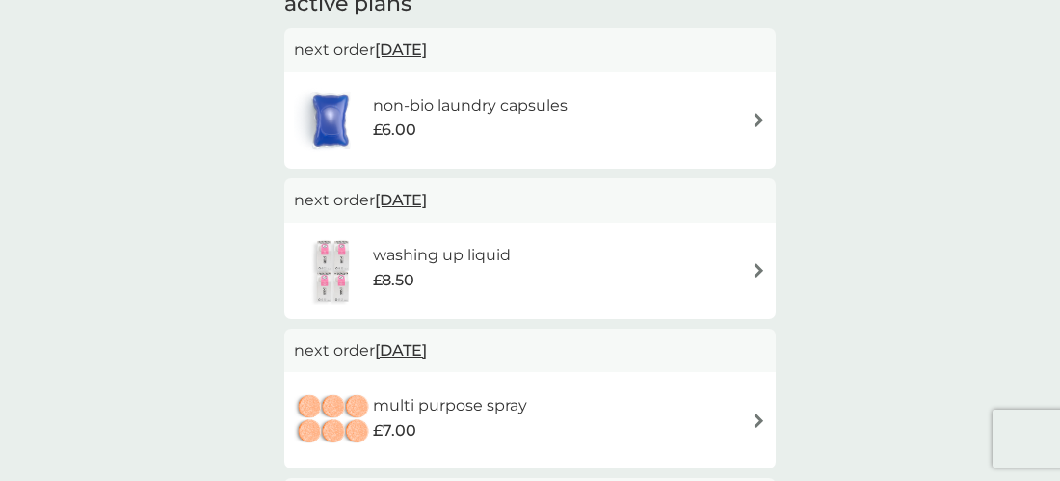
click at [640, 112] on div "non-bio laundry capsules £6.00" at bounding box center [530, 120] width 472 height 67
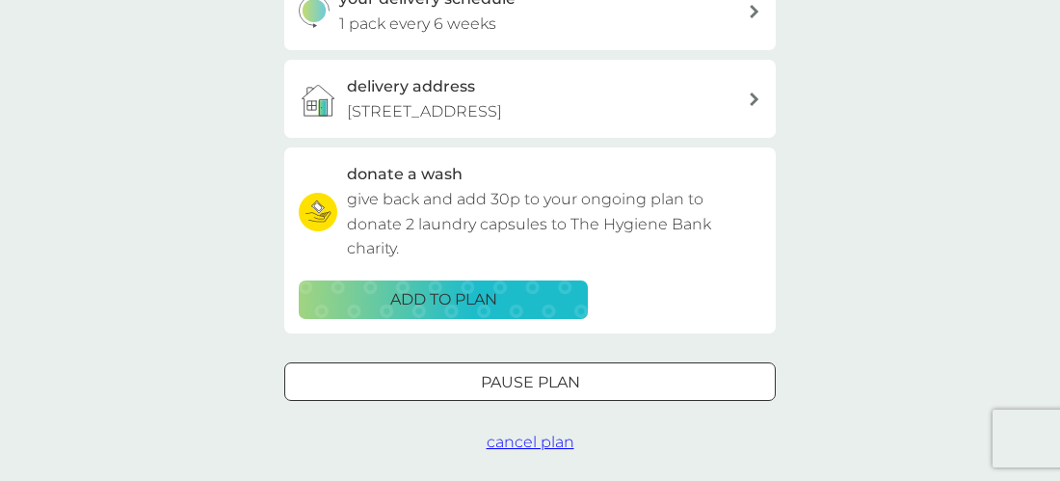
scroll to position [500, 0]
click at [496, 391] on div at bounding box center [529, 381] width 69 height 20
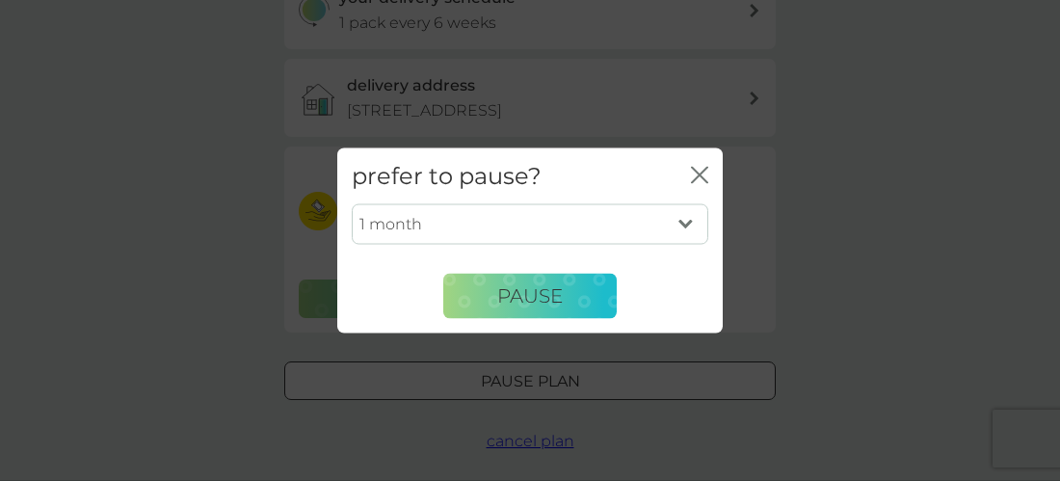
click at [557, 227] on select "1 month 2 months 3 months 4 months 5 months 6 months" at bounding box center [530, 224] width 357 height 40
select select "6"
click at [352, 204] on select "1 month 2 months 3 months 4 months 5 months 6 months" at bounding box center [530, 224] width 357 height 40
click at [553, 307] on button "Pause" at bounding box center [529, 296] width 173 height 46
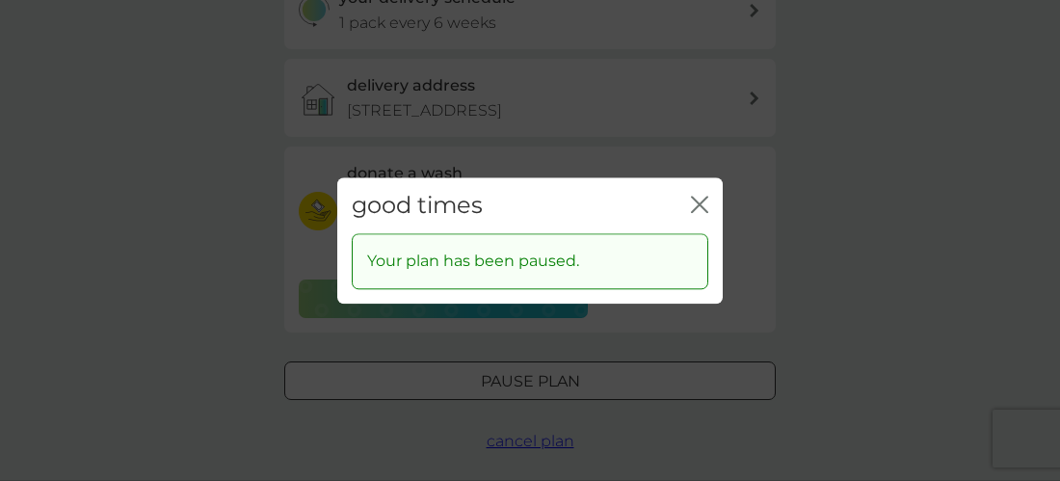
click at [710, 203] on div "good times close" at bounding box center [529, 205] width 385 height 57
click at [708, 197] on div "good times close" at bounding box center [529, 205] width 385 height 57
drag, startPoint x: 703, startPoint y: 204, endPoint x: 646, endPoint y: 202, distance: 56.9
click at [702, 206] on icon "close" at bounding box center [699, 204] width 17 height 17
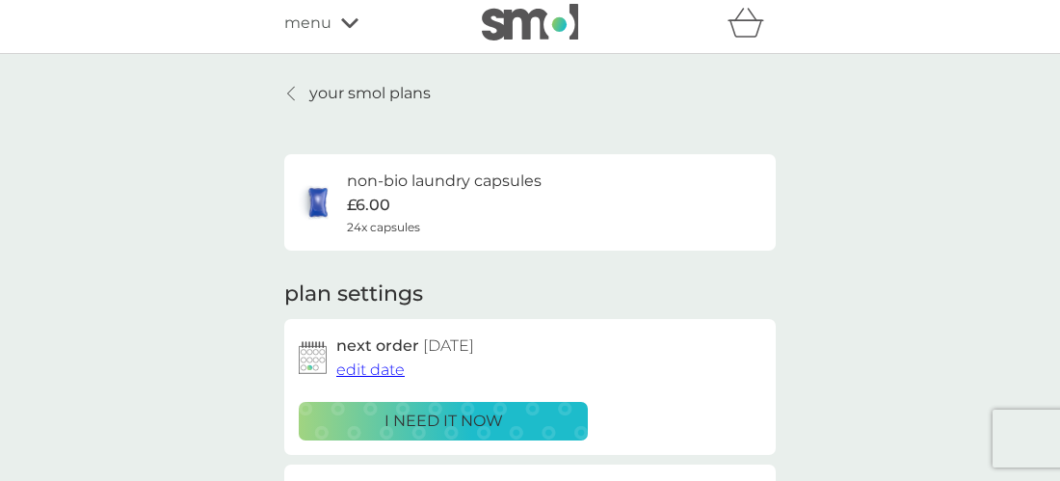
scroll to position [0, 0]
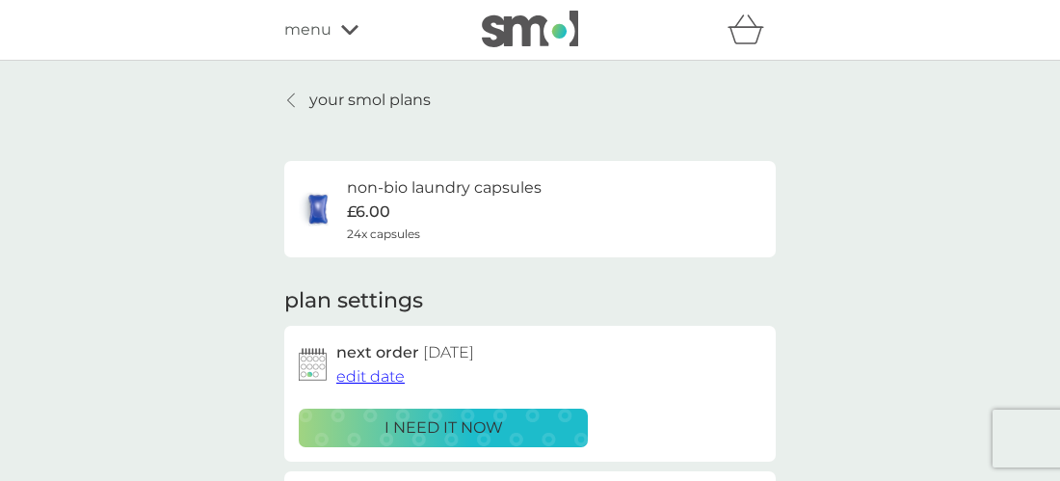
click at [374, 93] on p "your smol plans" at bounding box center [369, 100] width 121 height 25
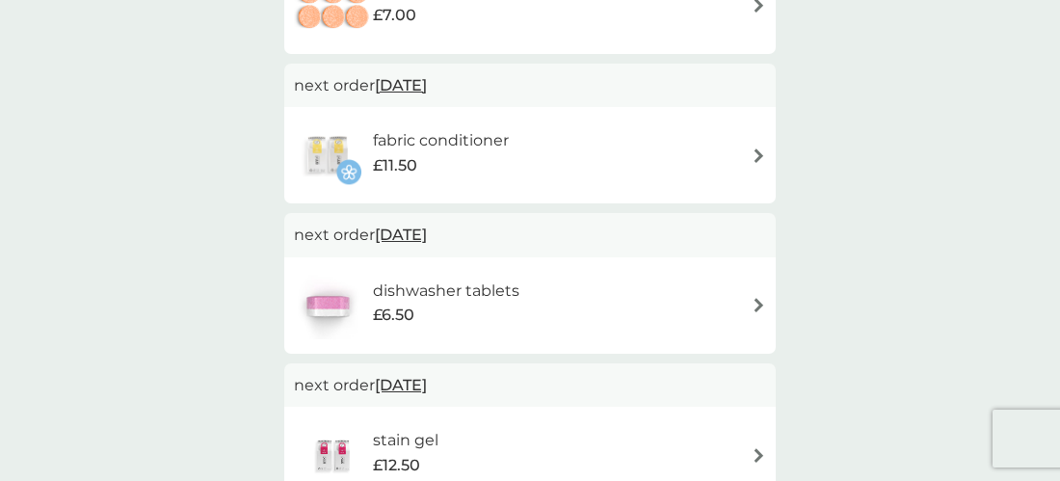
scroll to position [493, 0]
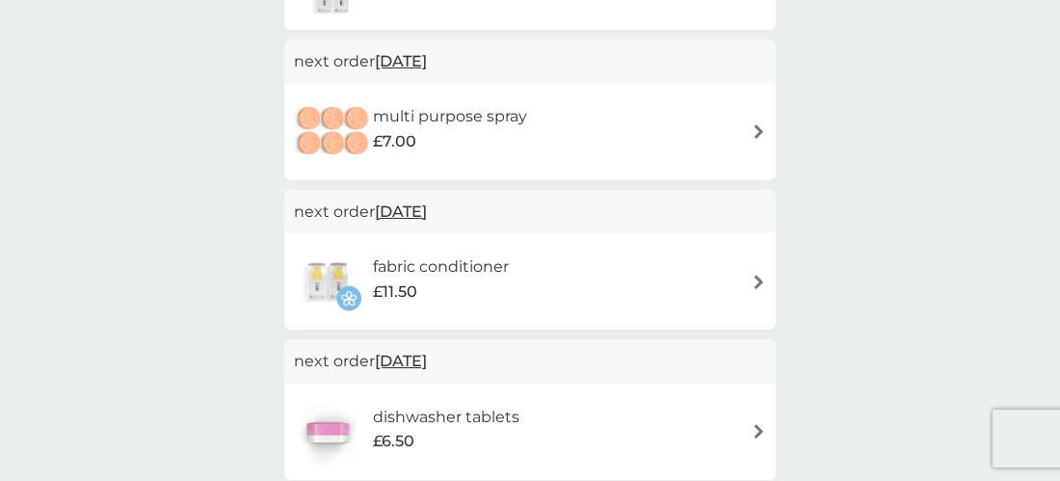
click at [590, 121] on div "multi purpose spray £7.00" at bounding box center [530, 131] width 472 height 67
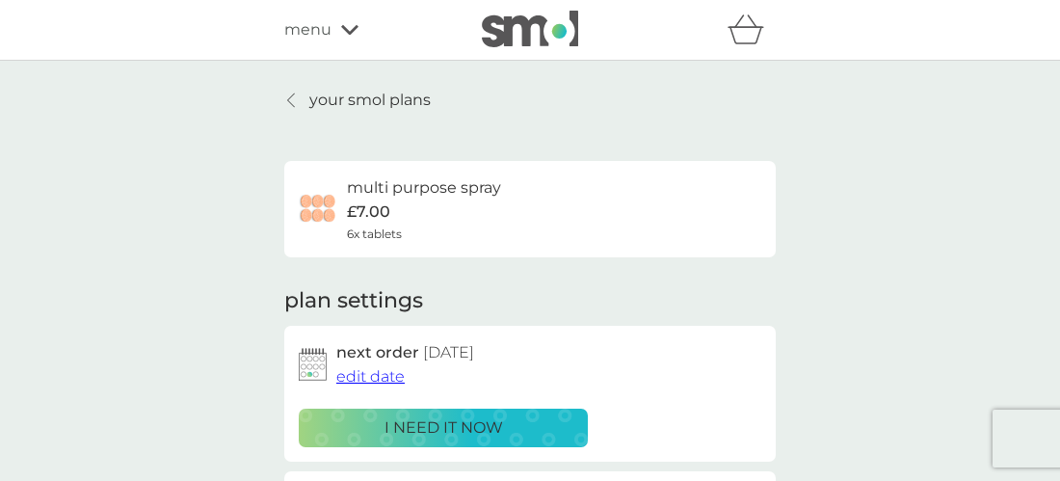
click at [328, 95] on p "your smol plans" at bounding box center [369, 100] width 121 height 25
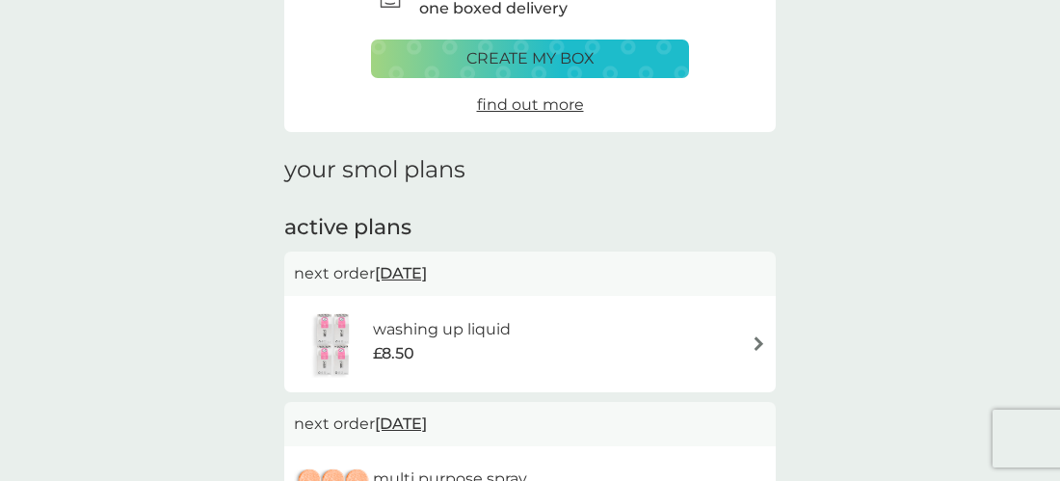
scroll to position [136, 0]
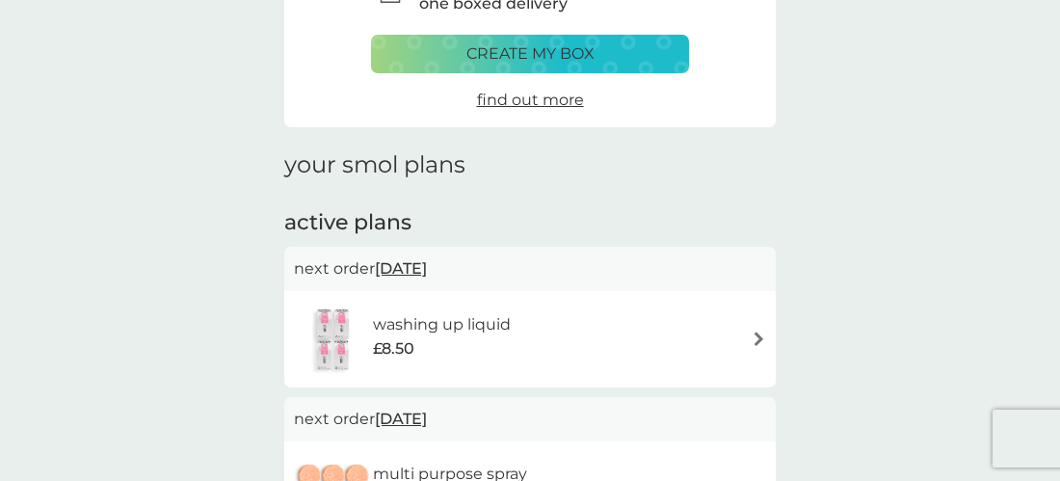
click at [589, 326] on div "washing up liquid £8.50" at bounding box center [530, 338] width 472 height 67
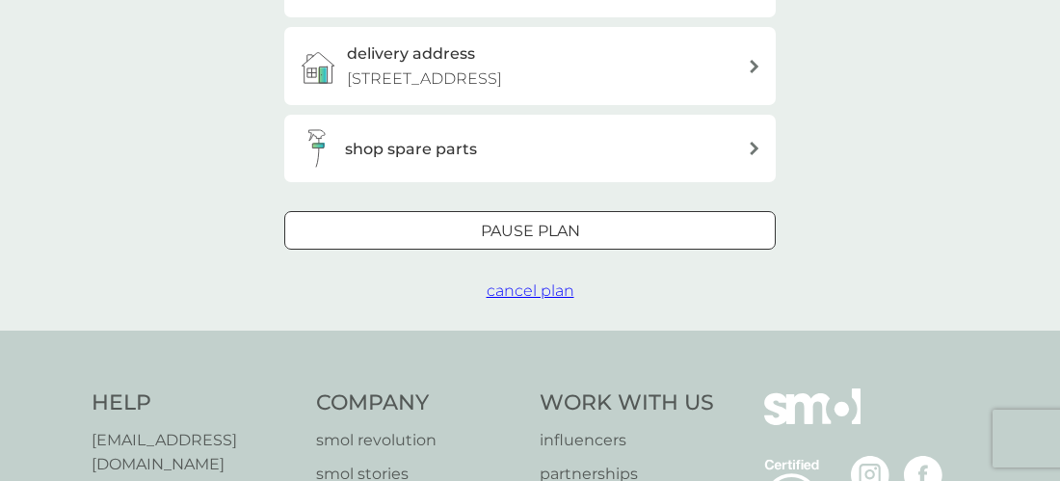
scroll to position [351, 0]
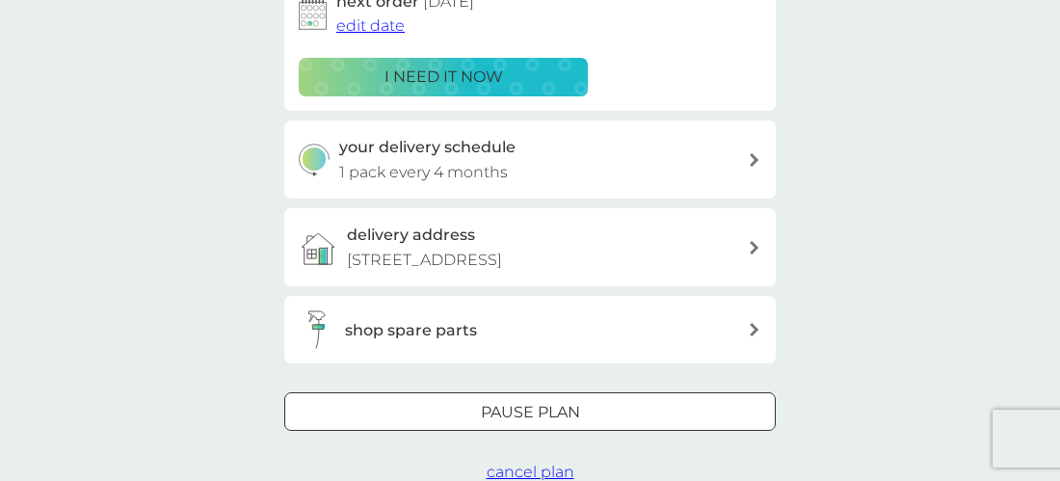
click at [624, 425] on div "Pause plan" at bounding box center [530, 412] width 490 height 25
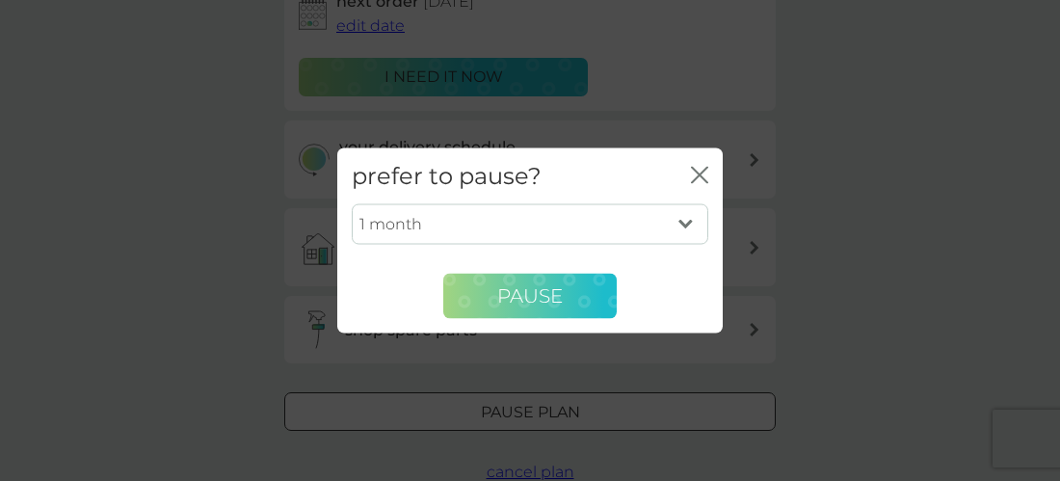
scroll to position [839, 0]
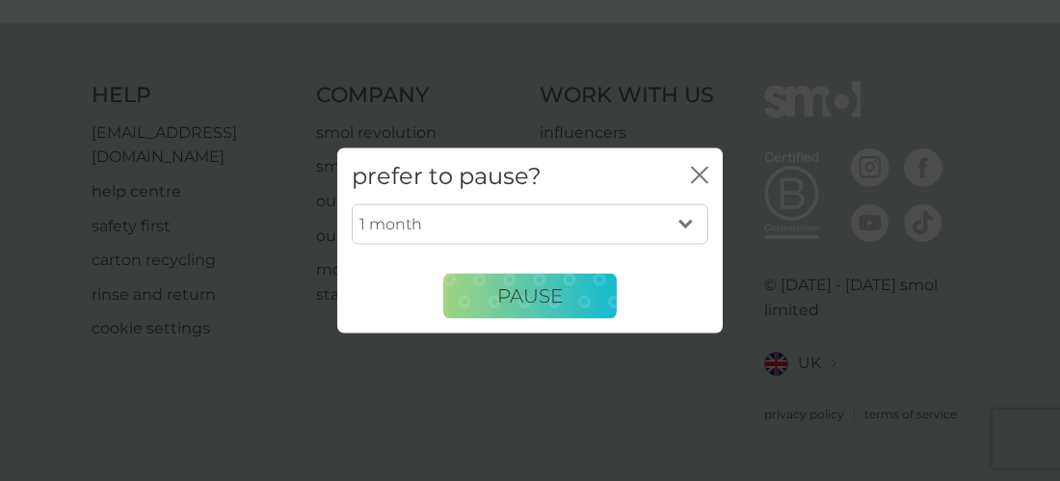
click at [572, 230] on select "1 month 2 months 3 months 4 months 5 months 6 months" at bounding box center [530, 224] width 357 height 40
click at [533, 208] on select "1 month 2 months 3 months 4 months 5 months 6 months" at bounding box center [530, 224] width 357 height 40
click at [521, 239] on select "1 month 2 months 3 months 4 months 5 months 6 months" at bounding box center [530, 224] width 357 height 40
select select "6"
click at [352, 204] on select "1 month 2 months 3 months 4 months 5 months 6 months" at bounding box center [530, 224] width 357 height 40
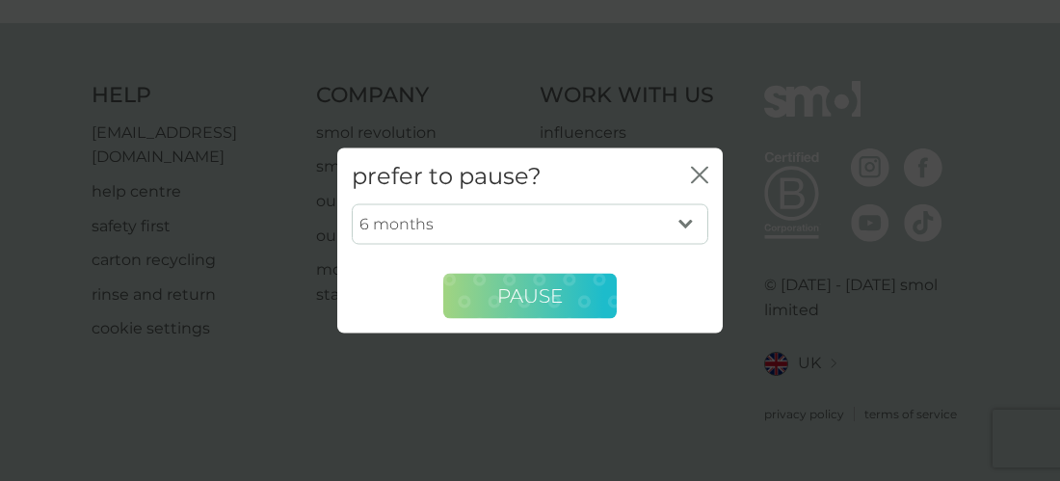
click at [520, 302] on span "Pause" at bounding box center [530, 295] width 66 height 23
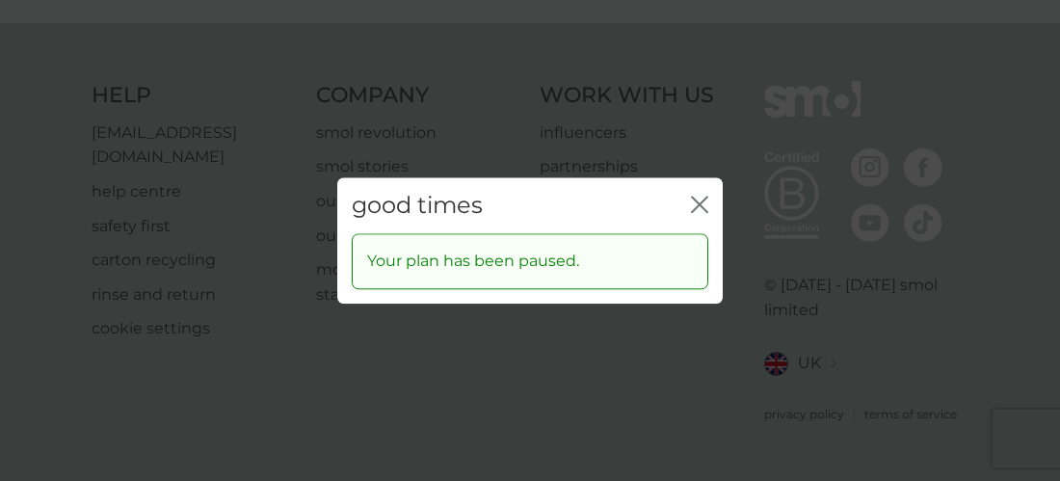
click at [704, 213] on button "close" at bounding box center [699, 206] width 17 height 20
